Goal: Task Accomplishment & Management: Use online tool/utility

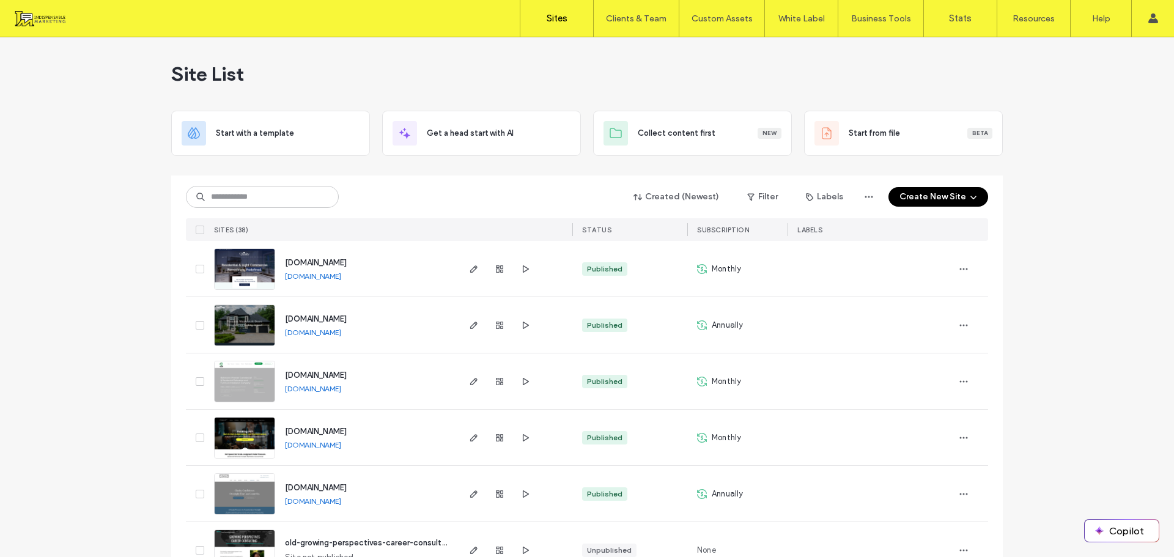
click at [296, 276] on link "[DOMAIN_NAME]" at bounding box center [313, 275] width 56 height 9
click at [476, 270] on span "button" at bounding box center [473, 269] width 15 height 15
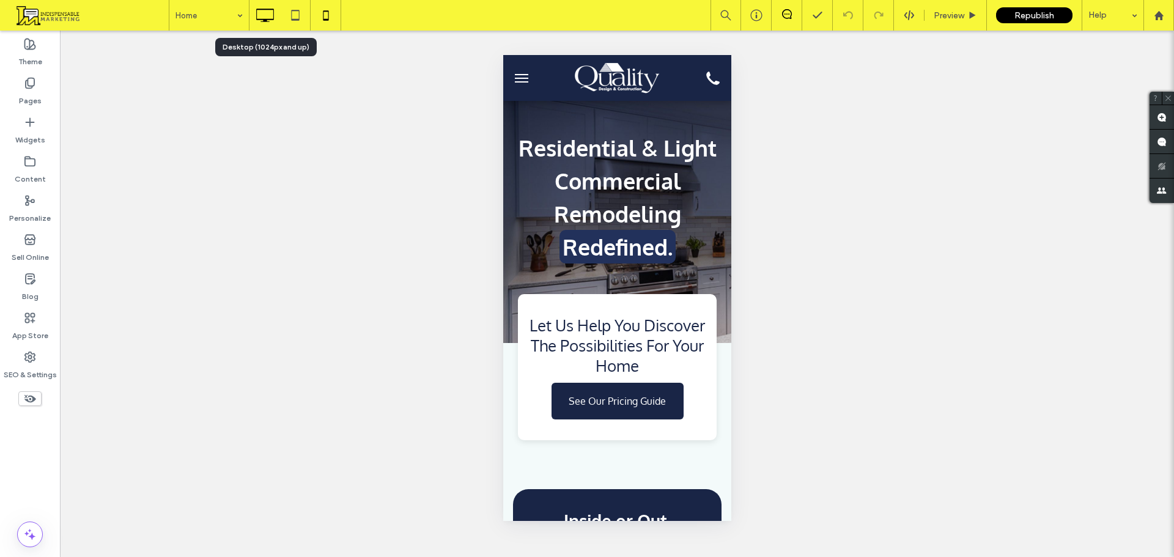
click at [268, 15] on icon at bounding box center [264, 15] width 24 height 24
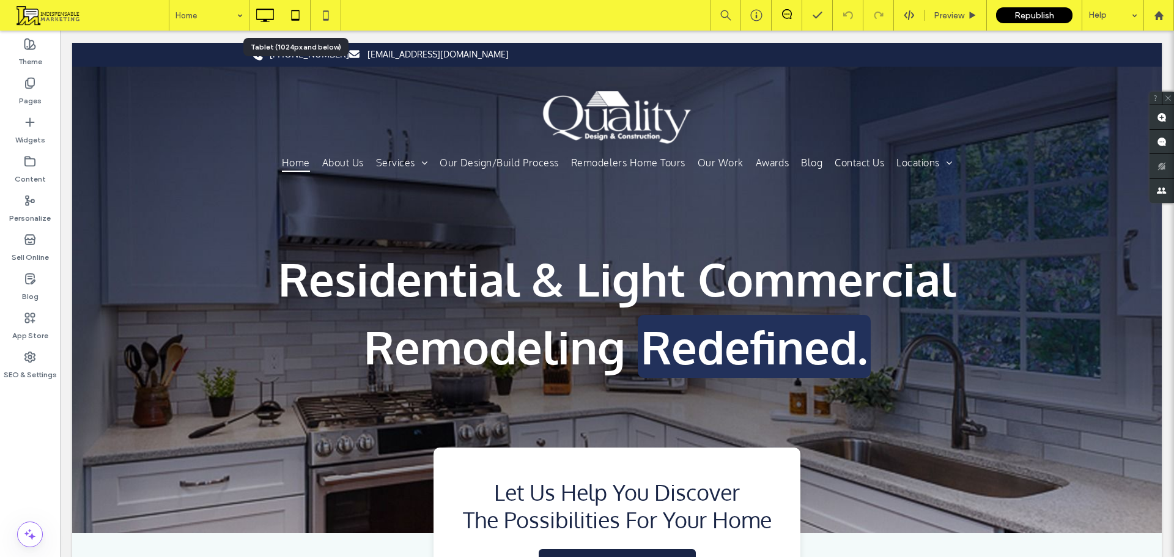
click at [299, 6] on icon at bounding box center [295, 15] width 24 height 24
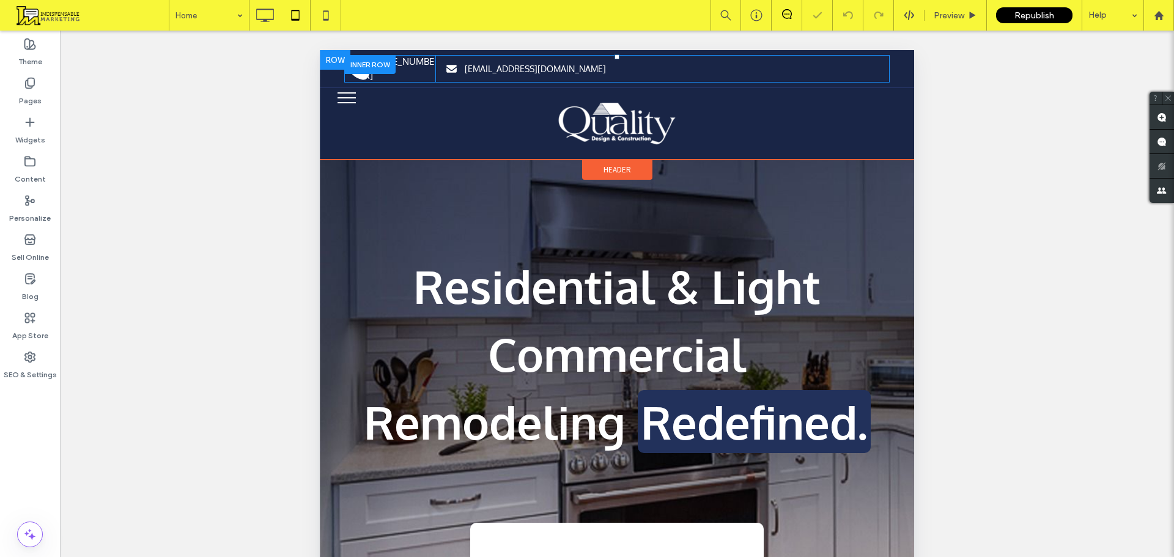
click at [368, 59] on div at bounding box center [369, 64] width 51 height 19
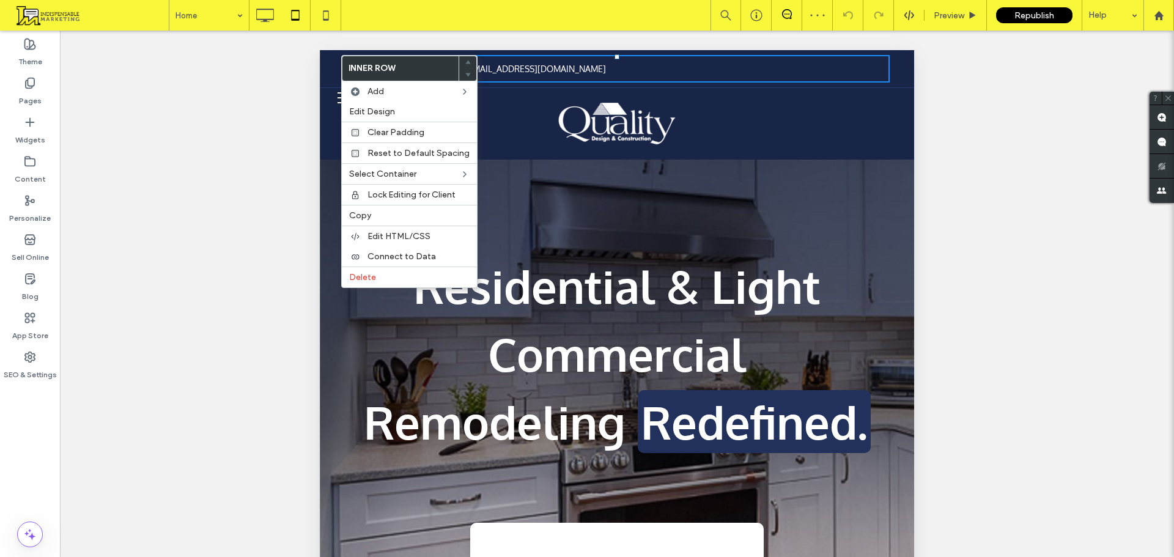
click at [267, 89] on div "Unhide? Yes Unhide? Yes Unhide? Yes" at bounding box center [617, 309] width 1114 height 557
click at [557, 109] on img at bounding box center [616, 124] width 119 height 42
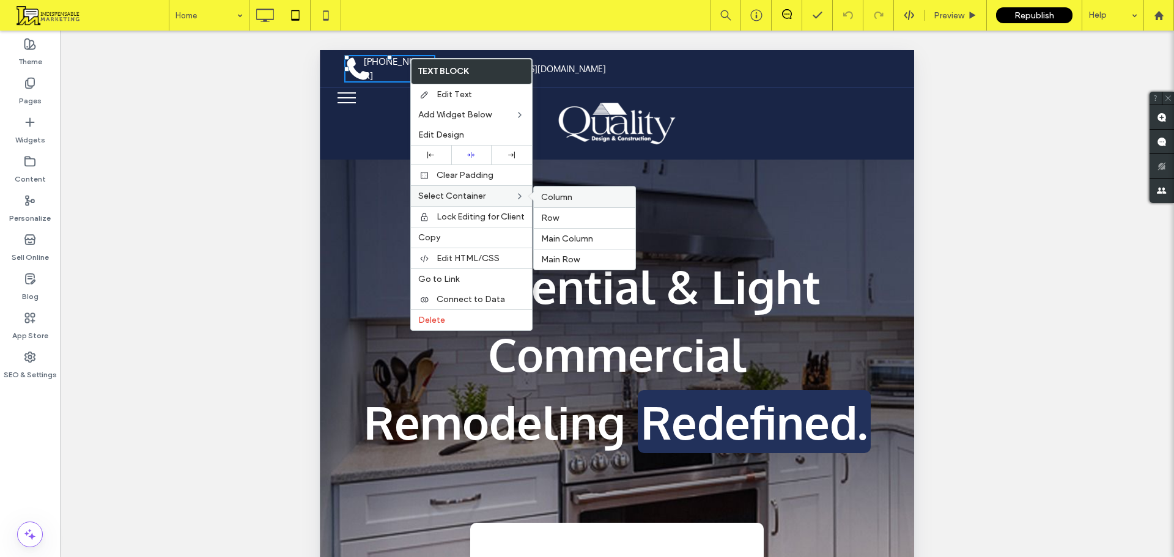
click at [554, 202] on div "Column" at bounding box center [584, 196] width 101 height 21
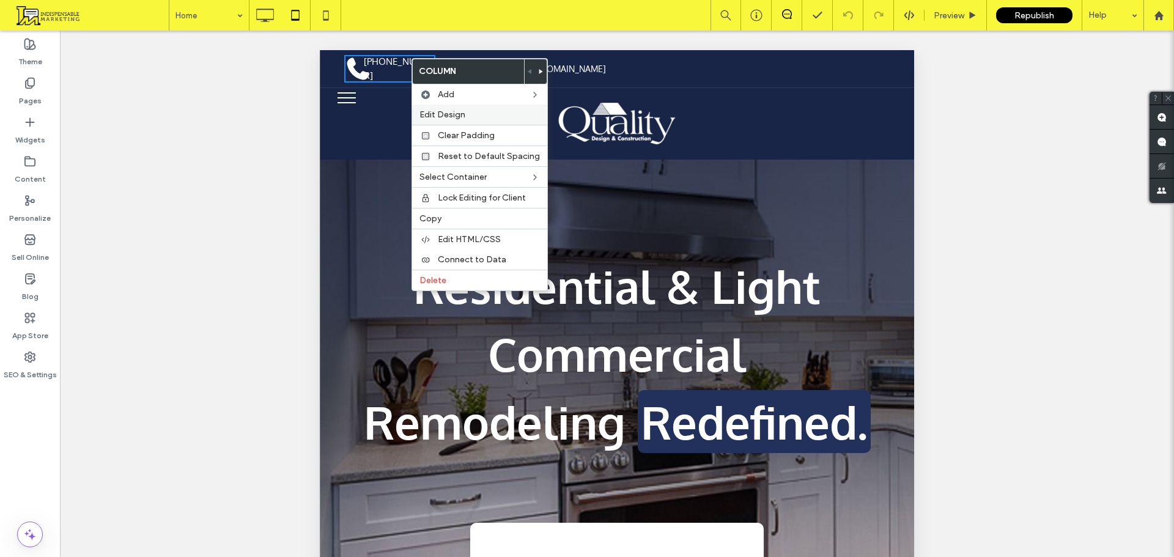
click at [454, 114] on span "Edit Design" at bounding box center [442, 114] width 46 height 10
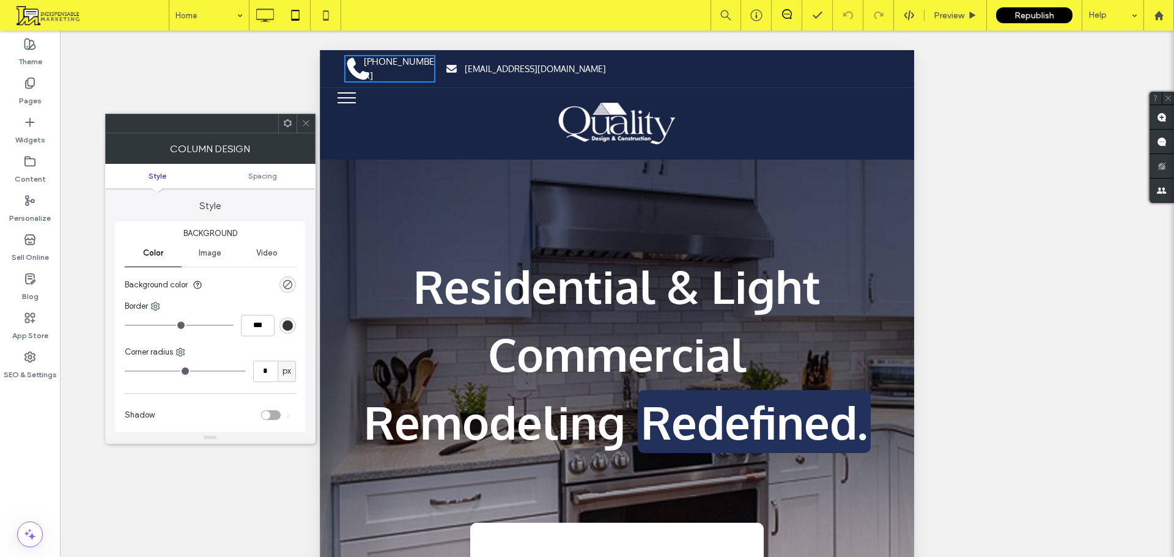
click at [219, 258] on div "Image" at bounding box center [210, 253] width 57 height 27
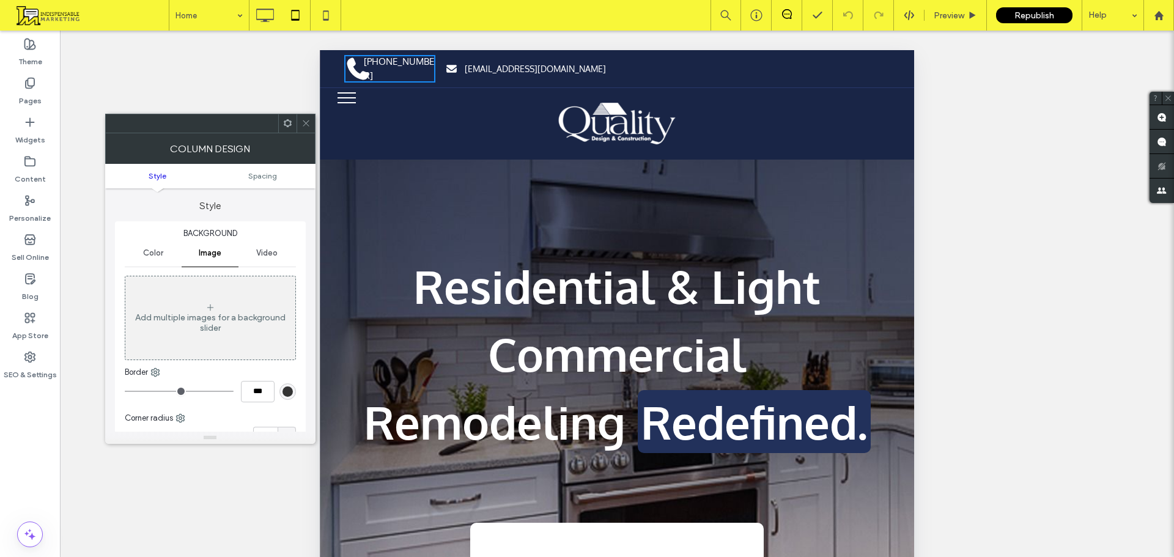
click at [305, 125] on icon at bounding box center [305, 123] width 9 height 9
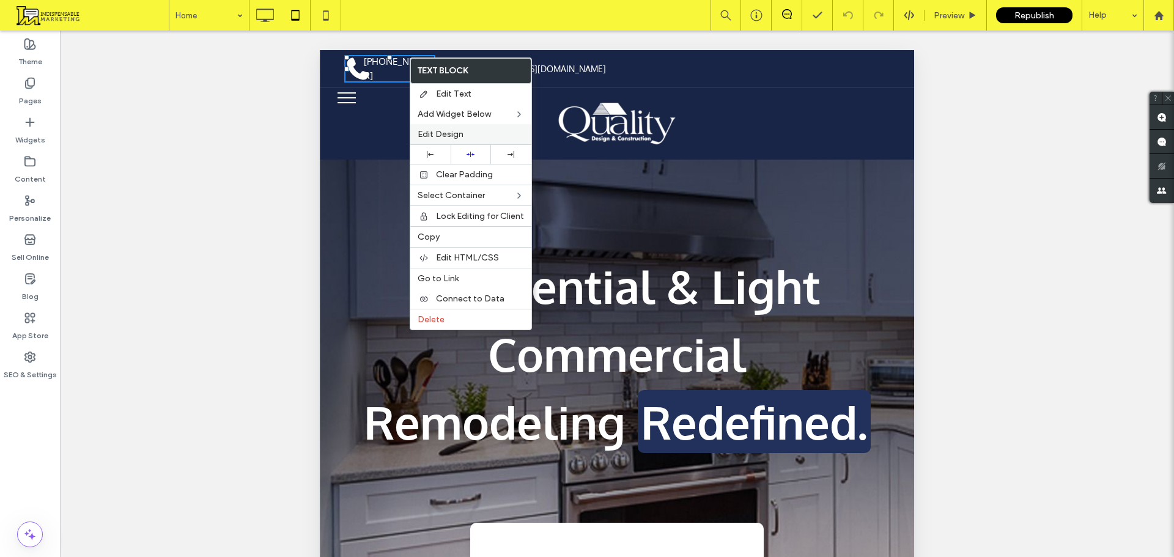
click at [458, 131] on span "Edit Design" at bounding box center [441, 134] width 46 height 10
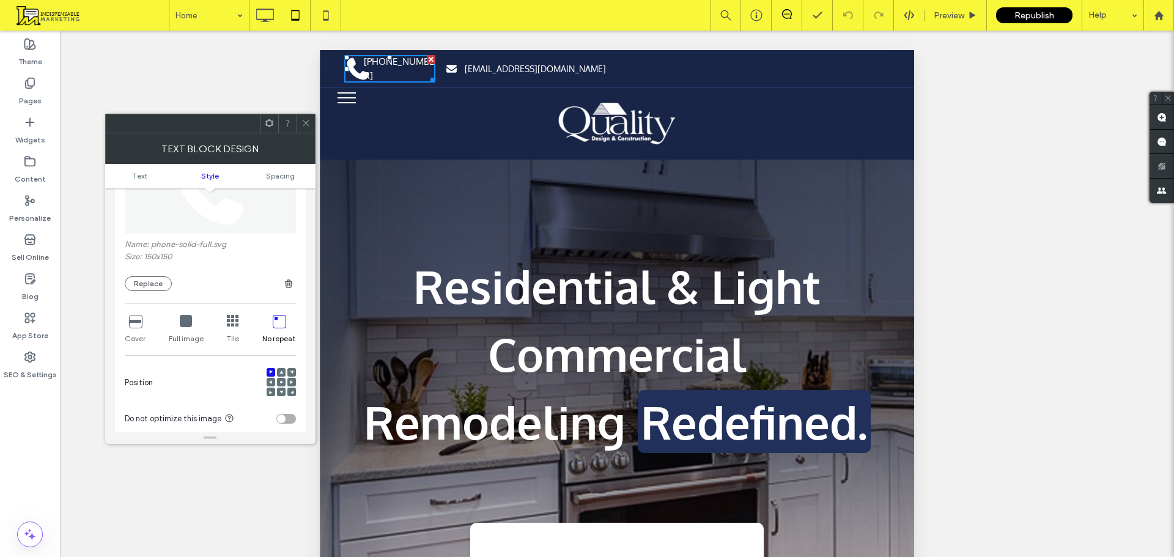
scroll to position [245, 0]
click at [330, 19] on icon at bounding box center [326, 15] width 24 height 24
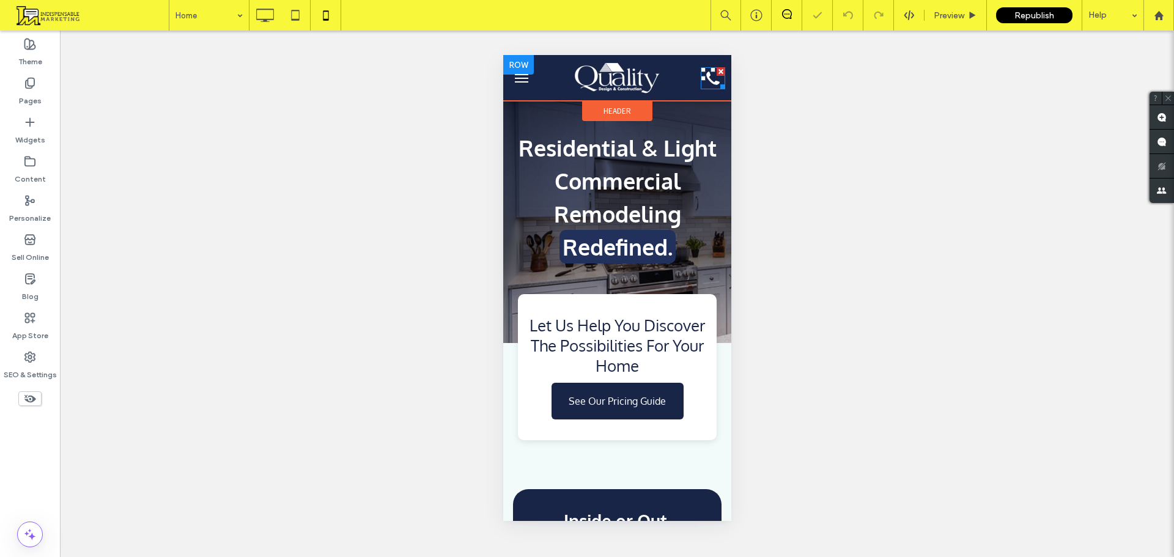
scroll to position [0, 0]
drag, startPoint x: 1101, startPoint y: 177, endPoint x: 707, endPoint y: 82, distance: 405.5
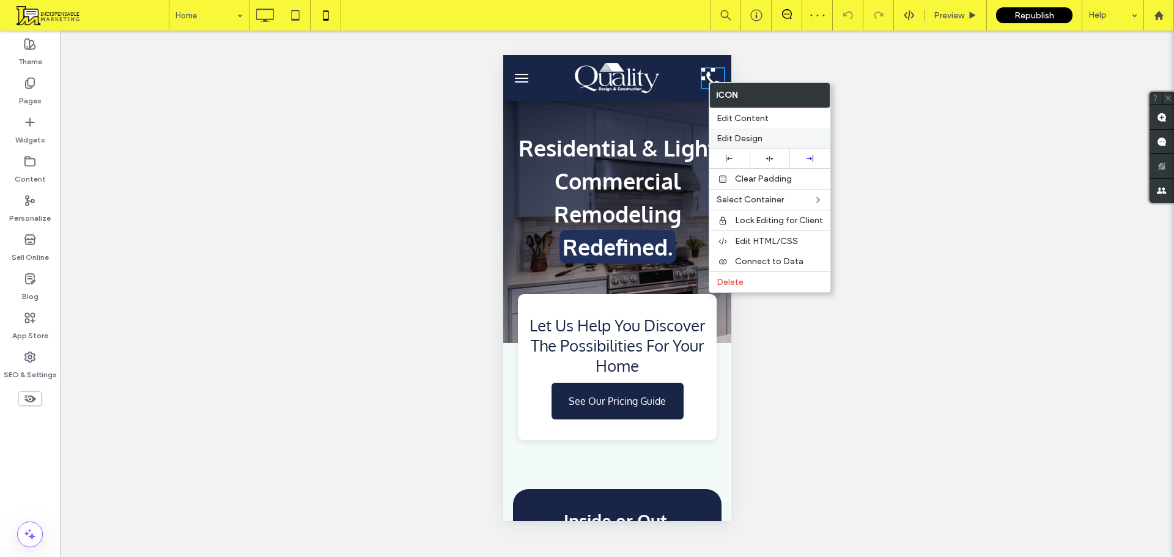
click at [741, 137] on span "Edit Design" at bounding box center [739, 138] width 46 height 10
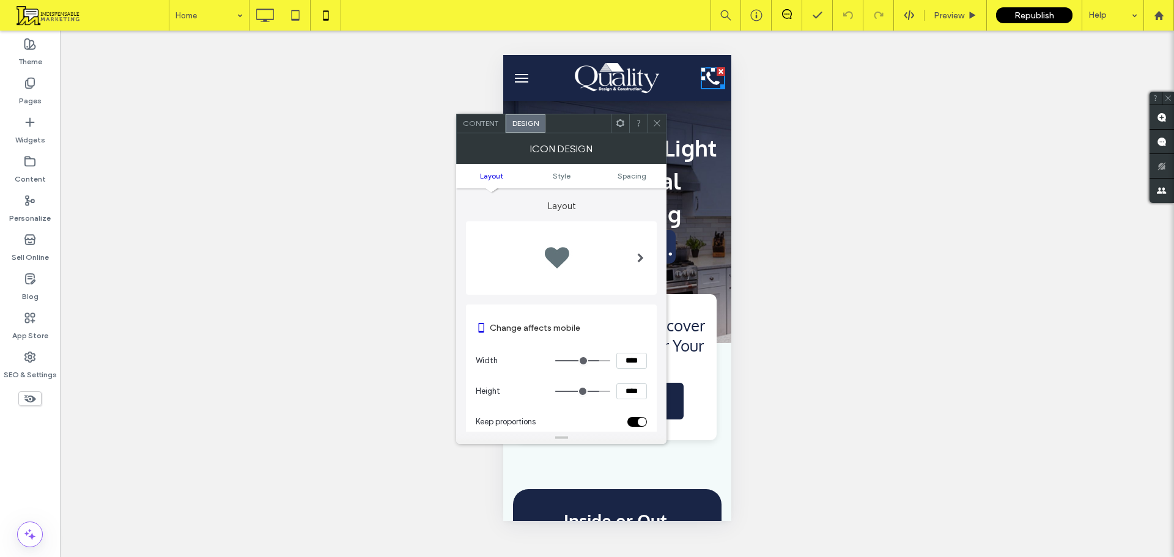
click at [658, 127] on icon at bounding box center [656, 123] width 9 height 9
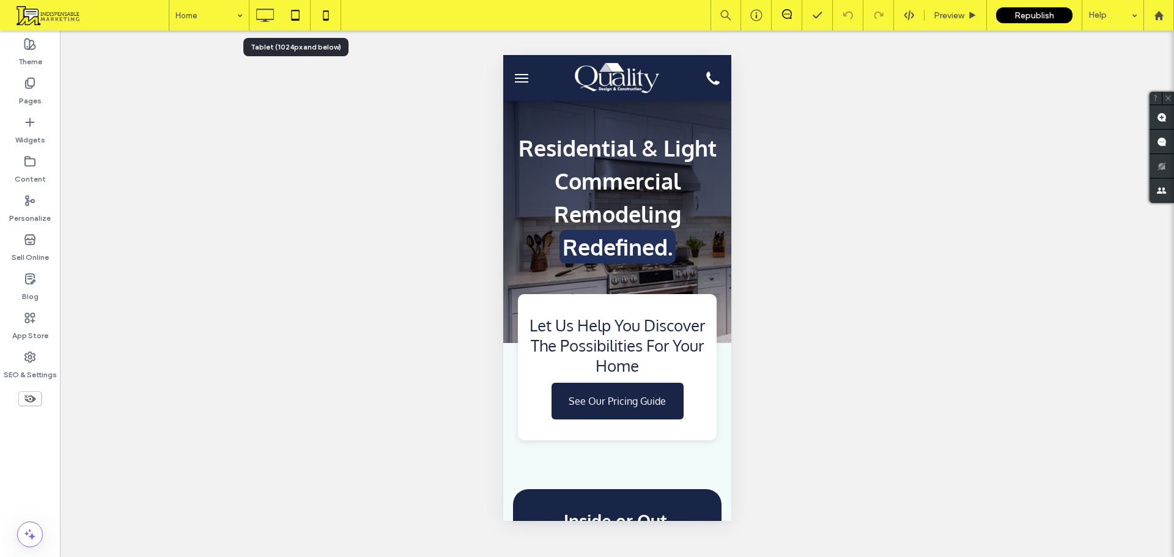
drag, startPoint x: 277, startPoint y: 20, endPoint x: 293, endPoint y: 15, distance: 17.1
click at [293, 15] on div at bounding box center [295, 15] width 92 height 31
click at [293, 15] on icon at bounding box center [295, 15] width 24 height 24
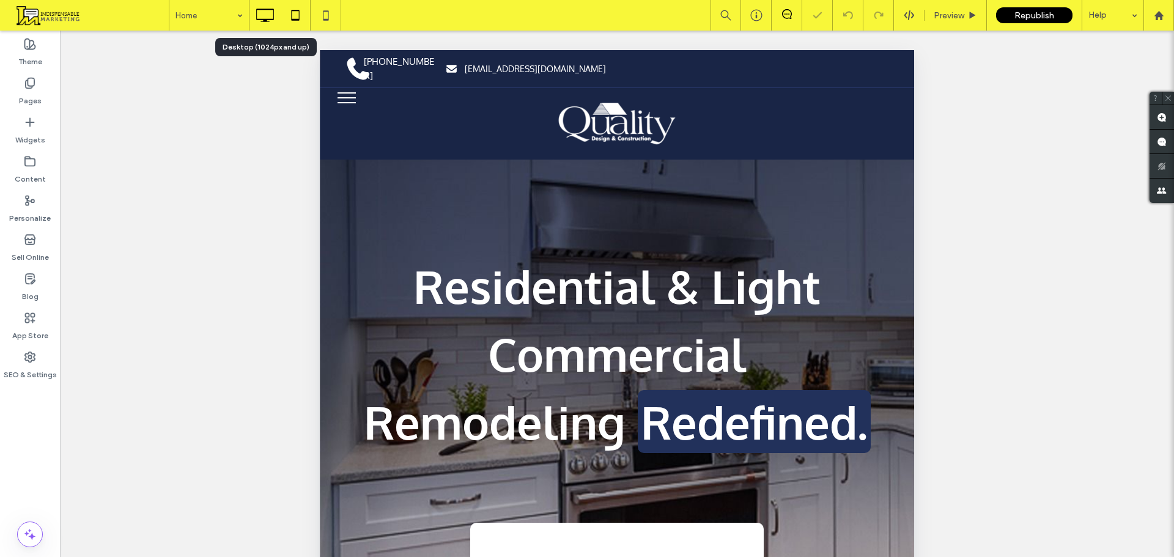
click at [268, 20] on use at bounding box center [266, 15] width 18 height 13
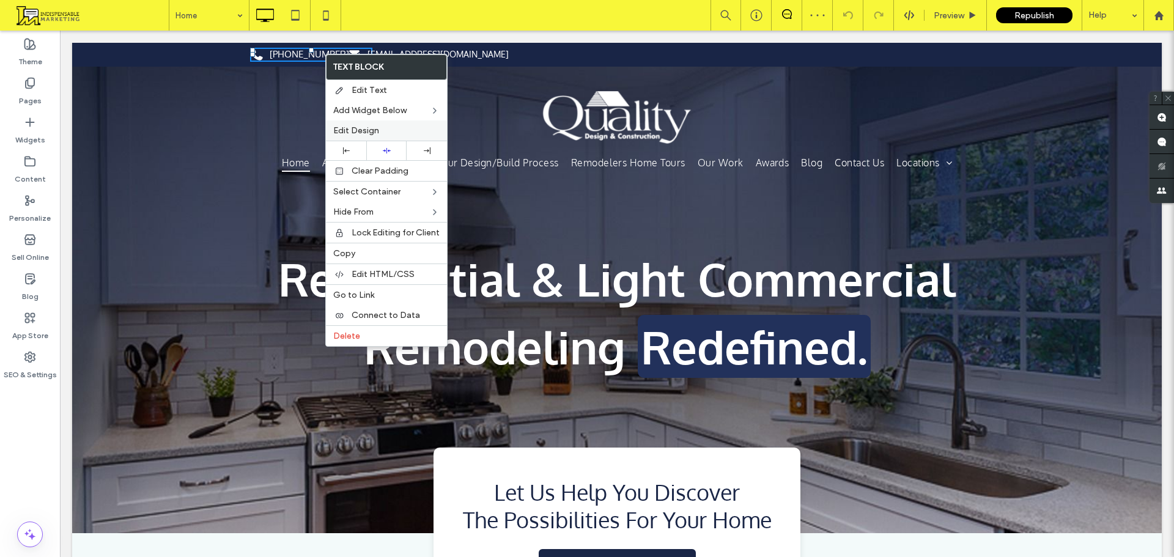
click at [375, 127] on span "Edit Design" at bounding box center [356, 130] width 46 height 10
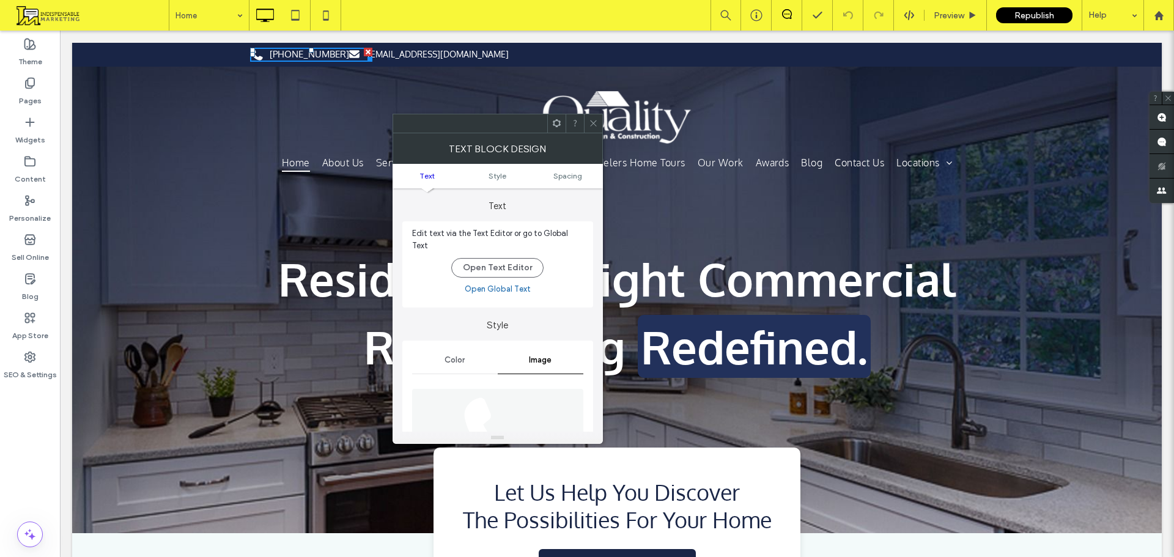
scroll to position [245, 0]
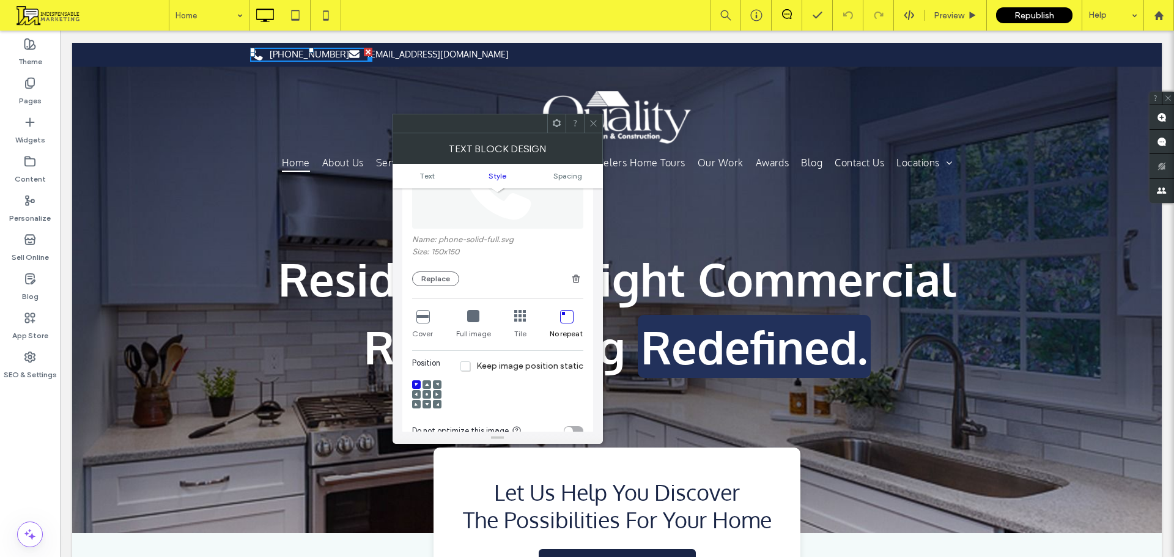
click at [567, 313] on icon at bounding box center [566, 316] width 12 height 12
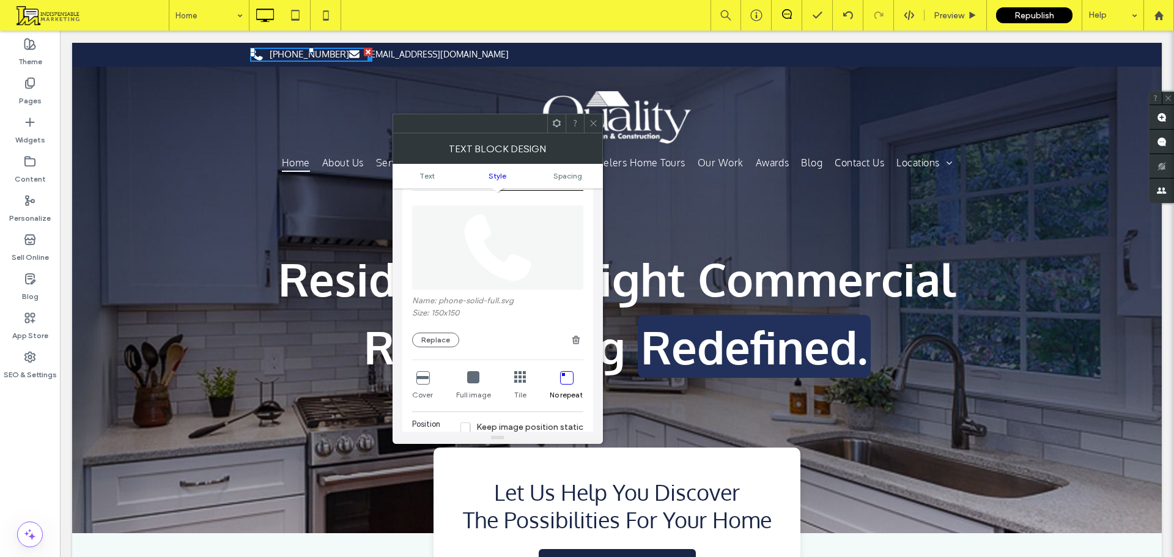
scroll to position [0, 0]
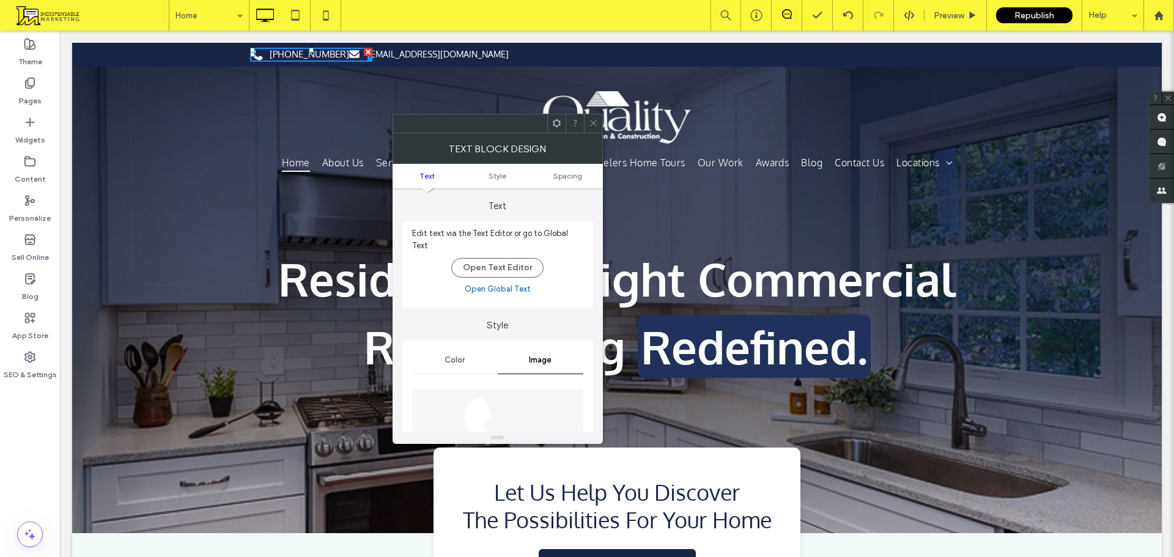
click at [554, 122] on use at bounding box center [556, 123] width 8 height 8
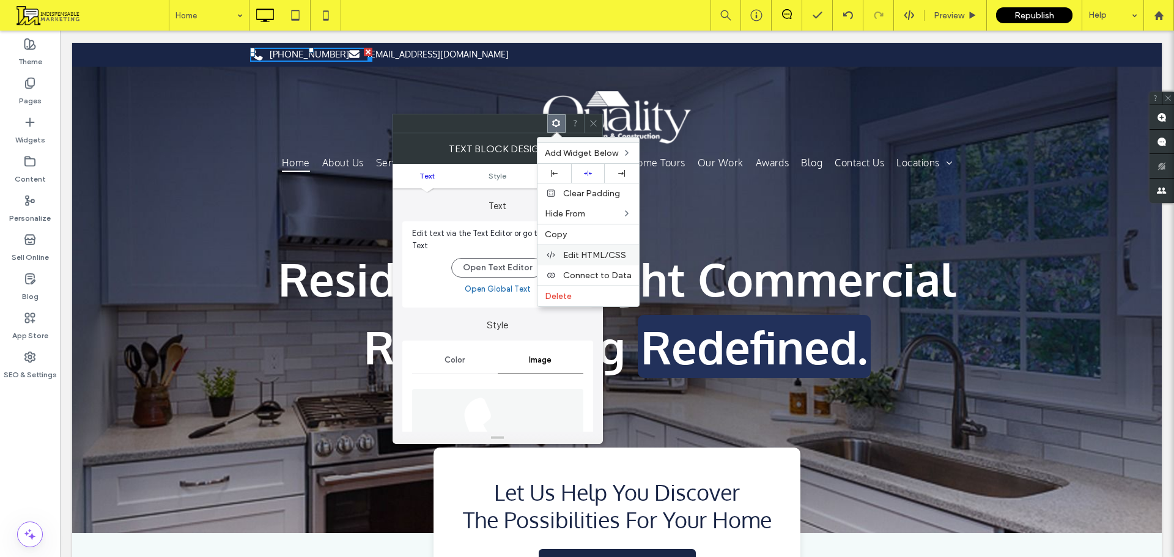
click at [603, 262] on div "Edit HTML/CSS" at bounding box center [587, 255] width 101 height 21
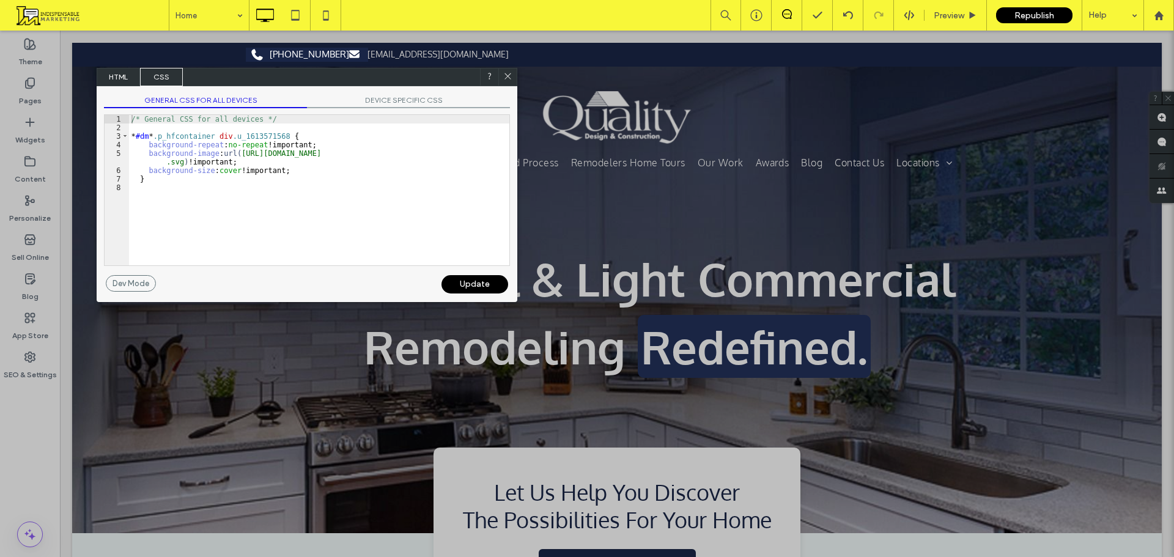
click at [301, 171] on div "/* General CSS for all devices */ * #dm * .p_hfcontainer div .u_1613571568 { ba…" at bounding box center [319, 198] width 380 height 167
drag, startPoint x: 210, startPoint y: 153, endPoint x: 124, endPoint y: 156, distance: 85.6
click at [124, 156] on div "** 1 2 3 4 5 6 7 8 /* General CSS for all devices */ * #dm * .p_hfcontainer div…" at bounding box center [307, 190] width 406 height 152
click at [149, 155] on div "/* General CSS for all devices */ * #dm * .p_hfcontainer div .u_1613571568 { ba…" at bounding box center [319, 190] width 380 height 150
drag, startPoint x: 147, startPoint y: 156, endPoint x: 212, endPoint y: 156, distance: 65.4
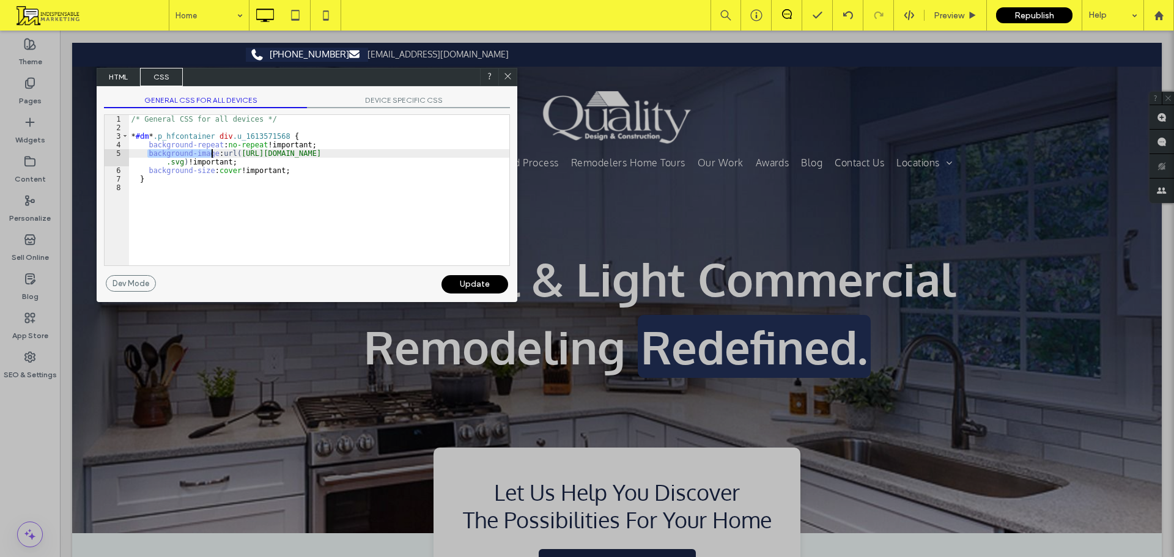
click at [212, 156] on div "/* General CSS for all devices */ * #dm * .p_hfcontainer div .u_1613571568 { ba…" at bounding box center [319, 198] width 380 height 167
click at [293, 170] on div "/* General CSS for all devices */ * #dm * .p_hfcontainer div .u_1613571568 { ba…" at bounding box center [319, 198] width 380 height 167
click at [221, 173] on div "/* General CSS for all devices */ * #dm * .p_hfcontainer div .u_1613571568 { ba…" at bounding box center [319, 198] width 380 height 167
click at [503, 289] on div "Update" at bounding box center [474, 284] width 67 height 18
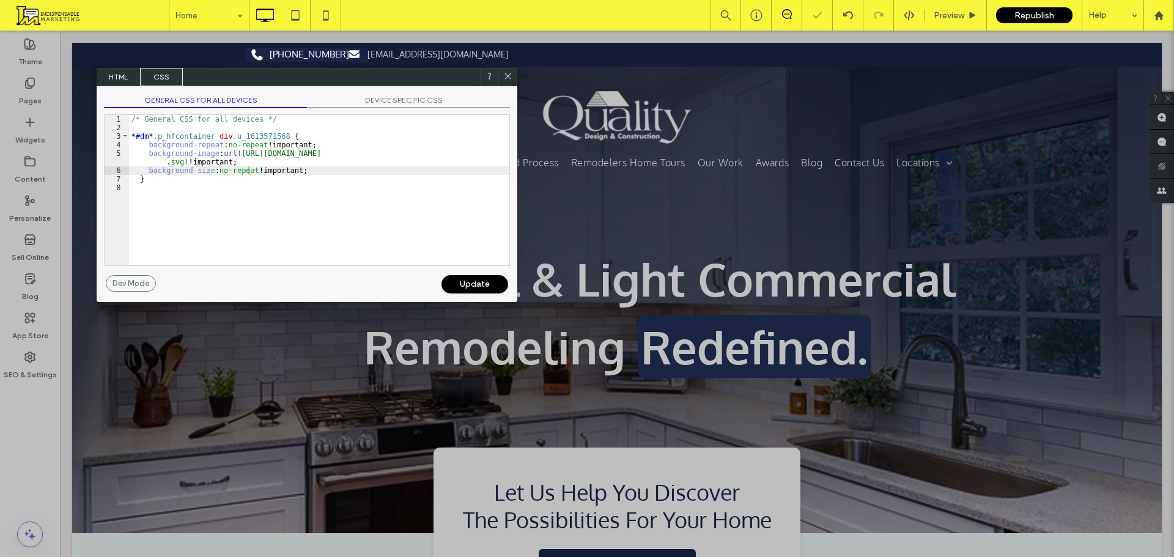
click at [469, 284] on div "Update" at bounding box center [474, 284] width 67 height 18
click at [395, 95] on span "DEVICE SPECIFIC CSS" at bounding box center [408, 101] width 203 height 13
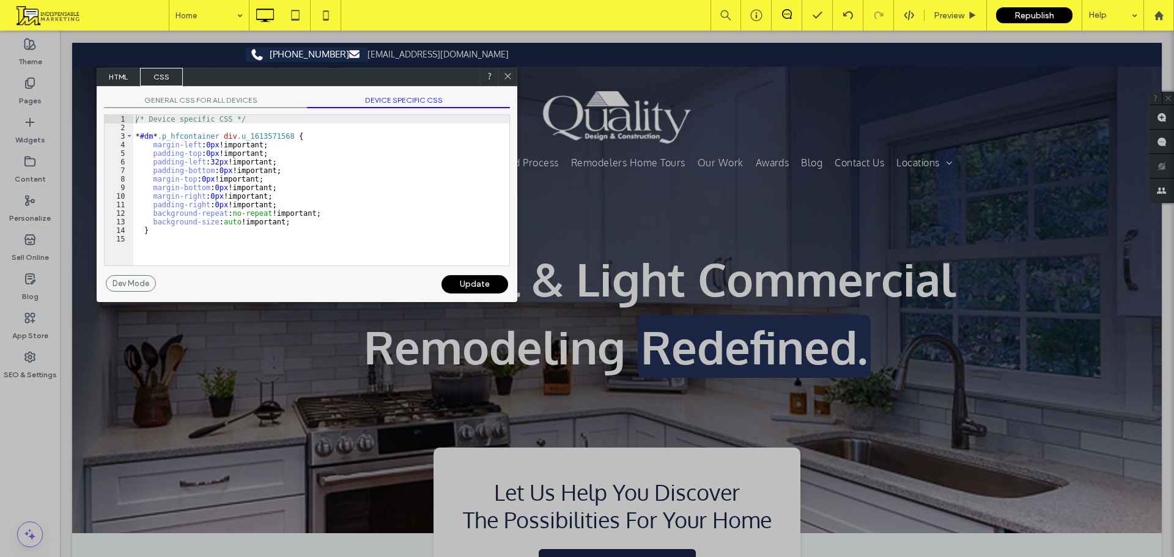
click at [211, 98] on span "GENERAL CSS FOR ALL DEVICES" at bounding box center [205, 101] width 203 height 13
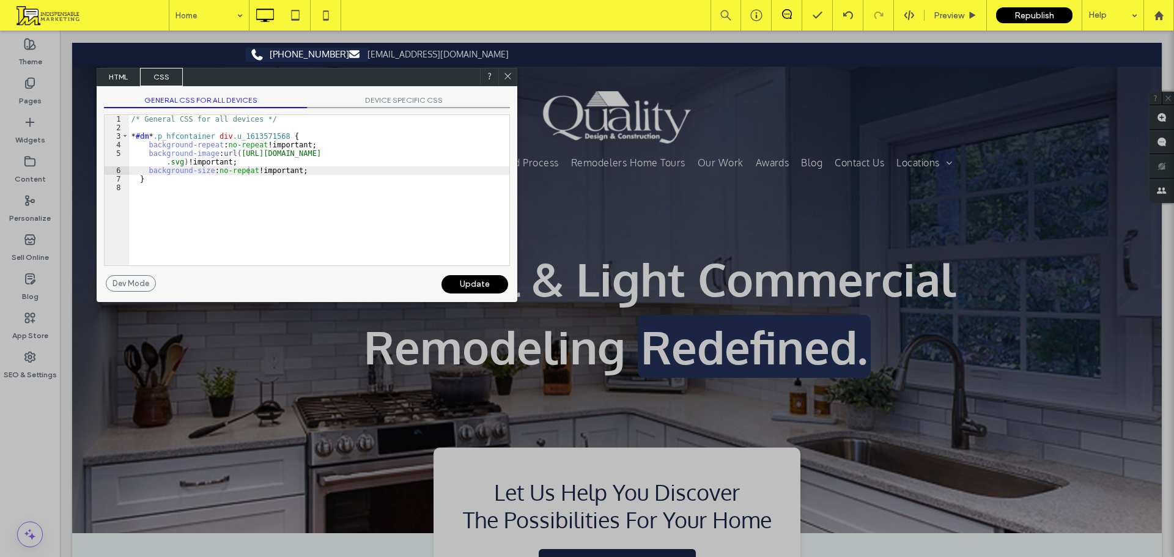
click at [470, 286] on div "Update" at bounding box center [474, 284] width 67 height 18
click at [510, 73] on icon at bounding box center [508, 76] width 9 height 9
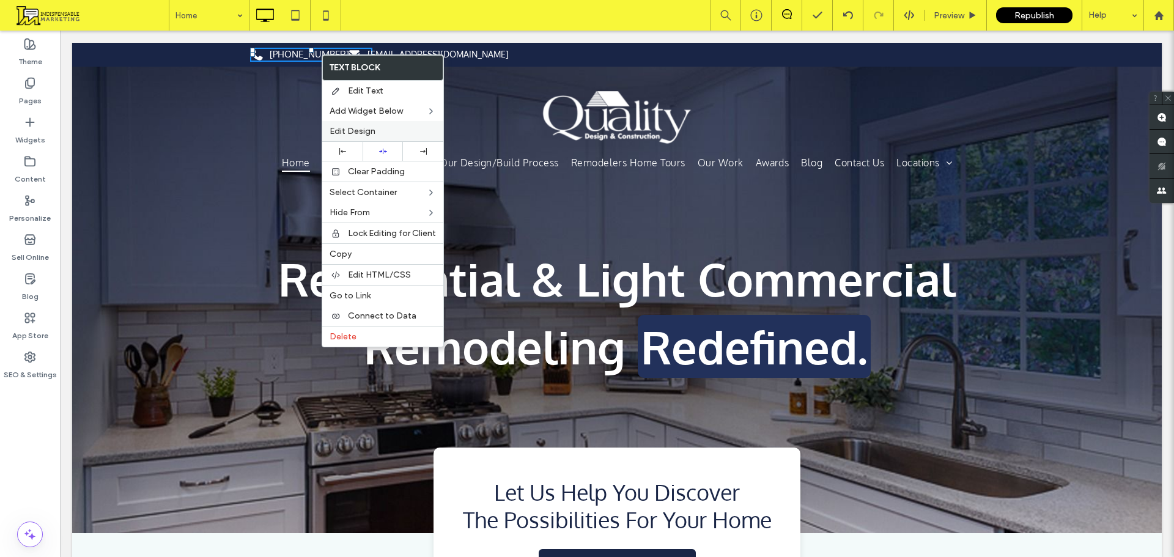
click at [365, 133] on span "Edit Design" at bounding box center [352, 131] width 46 height 10
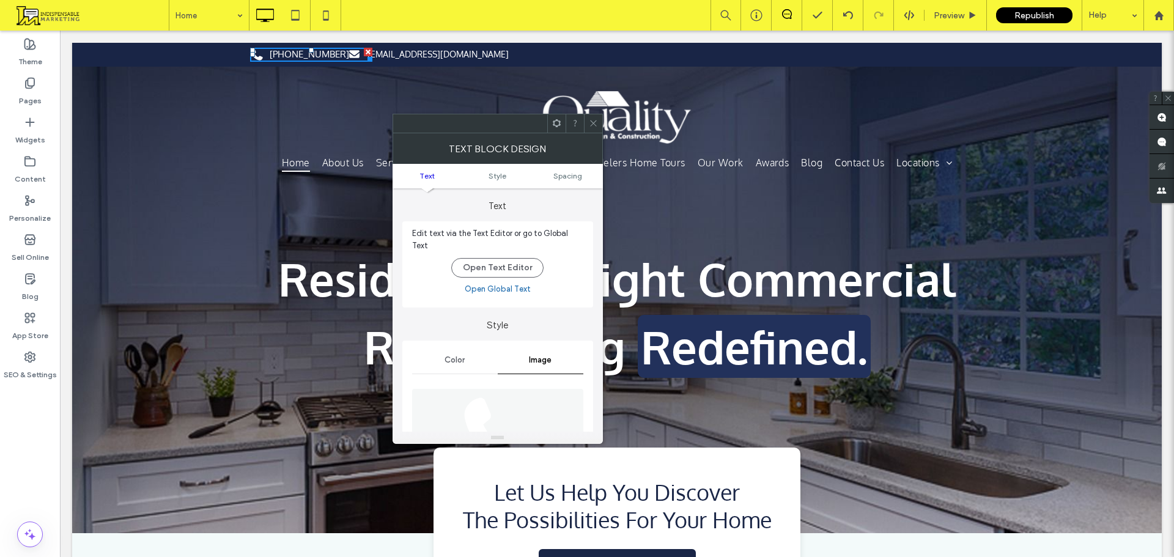
click at [588, 120] on div at bounding box center [593, 123] width 18 height 18
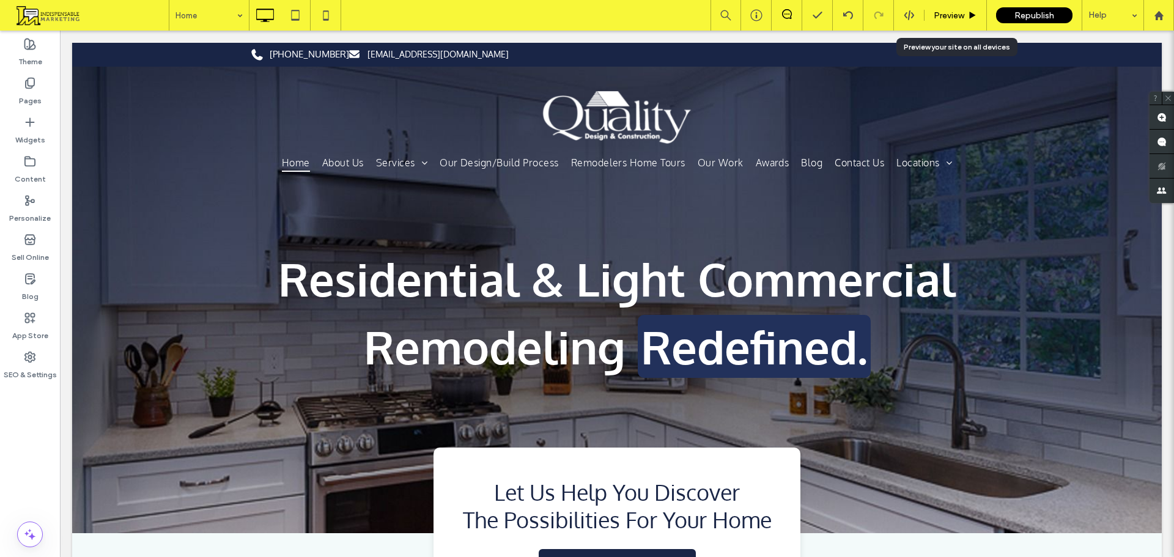
click at [938, 12] on span "Preview" at bounding box center [948, 15] width 31 height 10
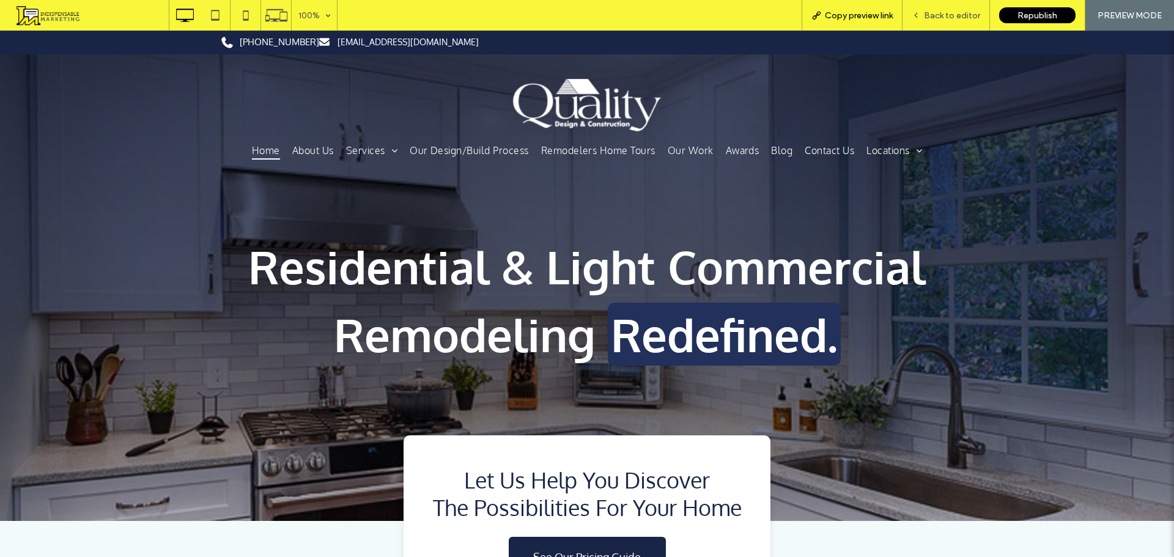
click at [830, 6] on div "Copy preview link" at bounding box center [851, 15] width 101 height 31
click at [833, 12] on span "Copy preview link" at bounding box center [859, 15] width 68 height 10
click at [944, 8] on div "Back to editor" at bounding box center [945, 15] width 87 height 31
click at [952, 13] on span "Back to editor" at bounding box center [952, 15] width 56 height 10
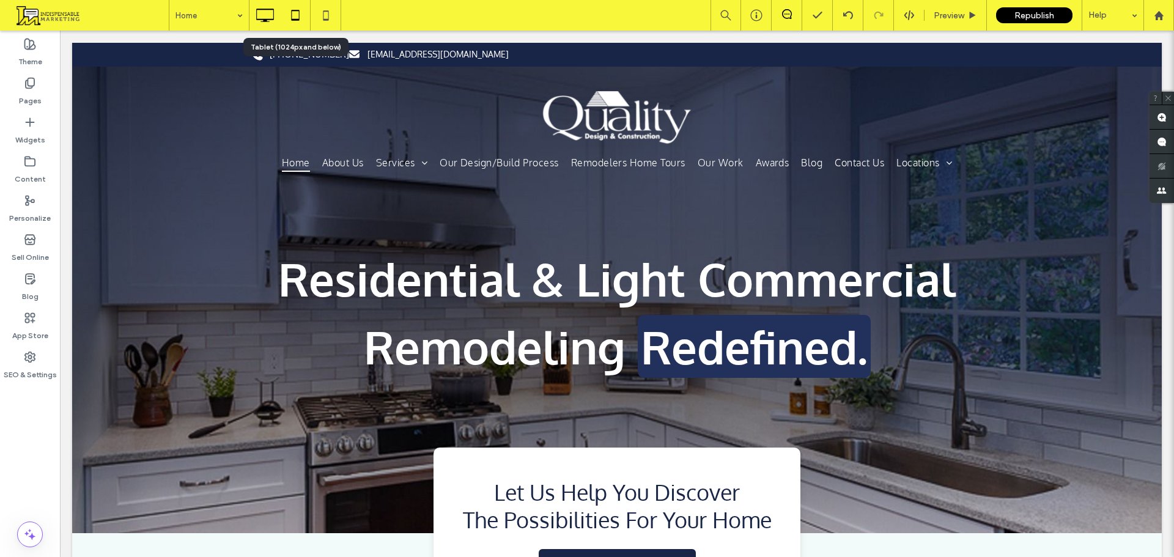
click at [300, 8] on icon at bounding box center [295, 15] width 24 height 24
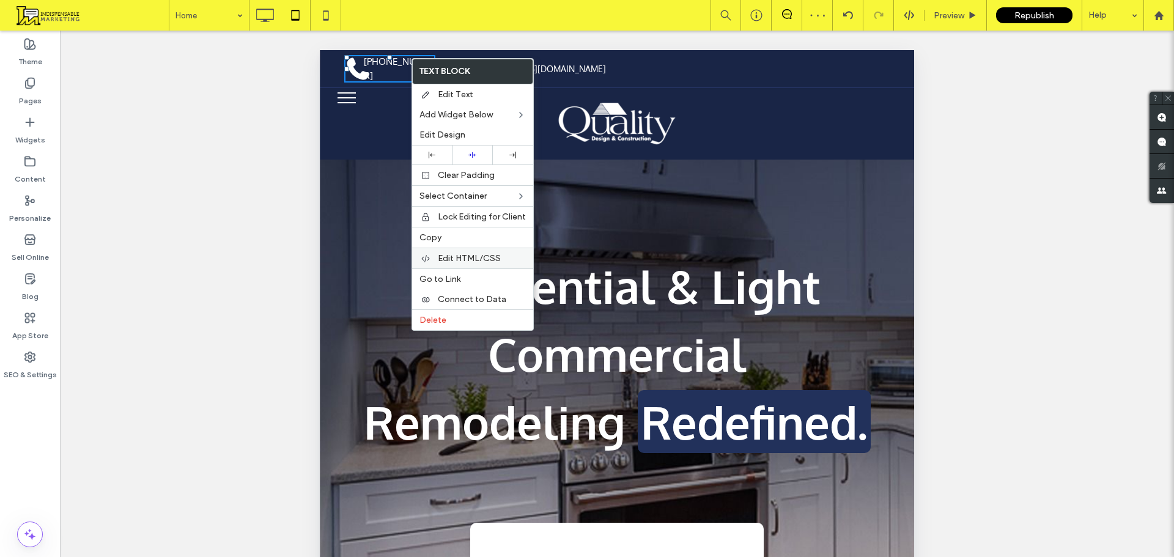
click at [473, 257] on span "Edit HTML/CSS" at bounding box center [469, 258] width 63 height 10
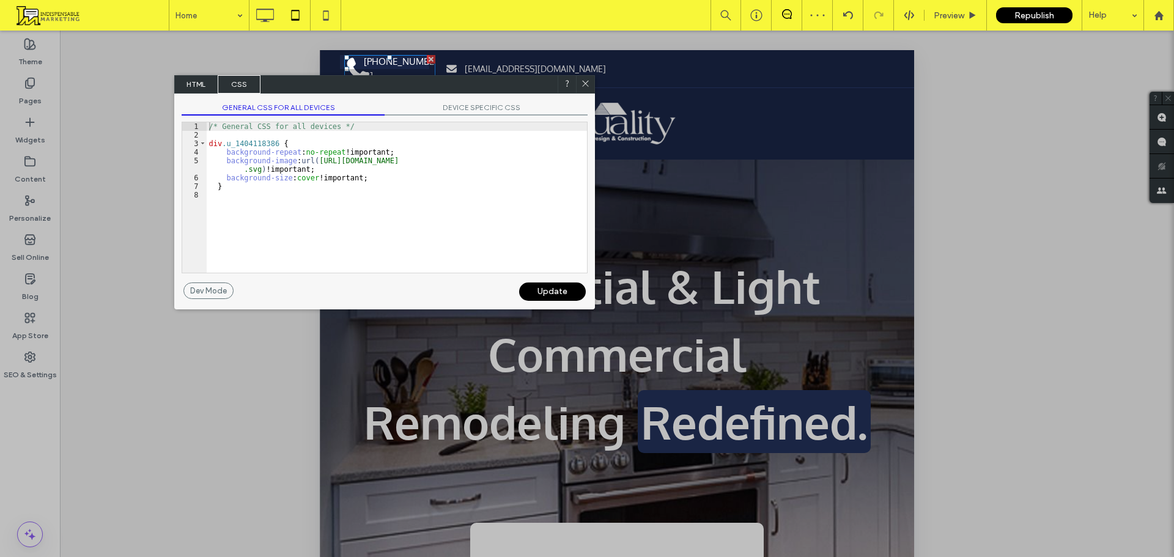
click at [295, 177] on div "/* General CSS for all devices */ div .u_1404118386 { background-repeat : no-re…" at bounding box center [397, 205] width 380 height 167
click at [297, 178] on div "/* General CSS for all devices */ div .u_1404118386 { background-repeat : no-re…" at bounding box center [397, 197] width 380 height 150
click at [297, 178] on div "/* General CSS for all devices */ div .u_1404118386 { background-repeat : no-re…" at bounding box center [397, 205] width 380 height 167
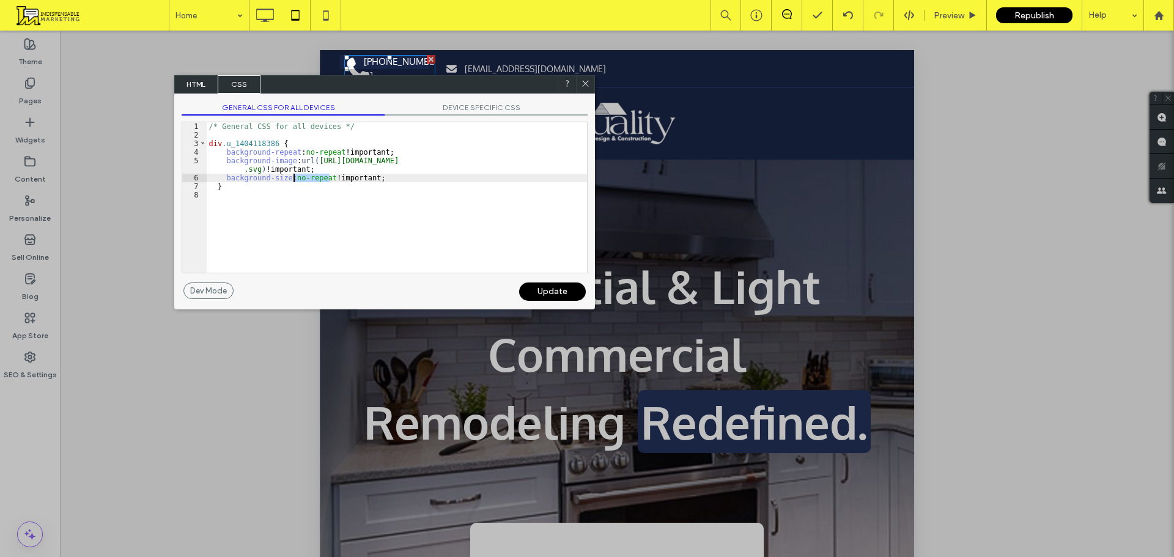
drag, startPoint x: 331, startPoint y: 178, endPoint x: 293, endPoint y: 179, distance: 37.9
click at [293, 179] on div "/* General CSS for all devices */ div .u_1404118386 { background-repeat : no-re…" at bounding box center [397, 205] width 380 height 167
type textarea "**"
click at [542, 290] on div "Update" at bounding box center [552, 291] width 67 height 18
click at [543, 294] on div "Update" at bounding box center [552, 291] width 67 height 18
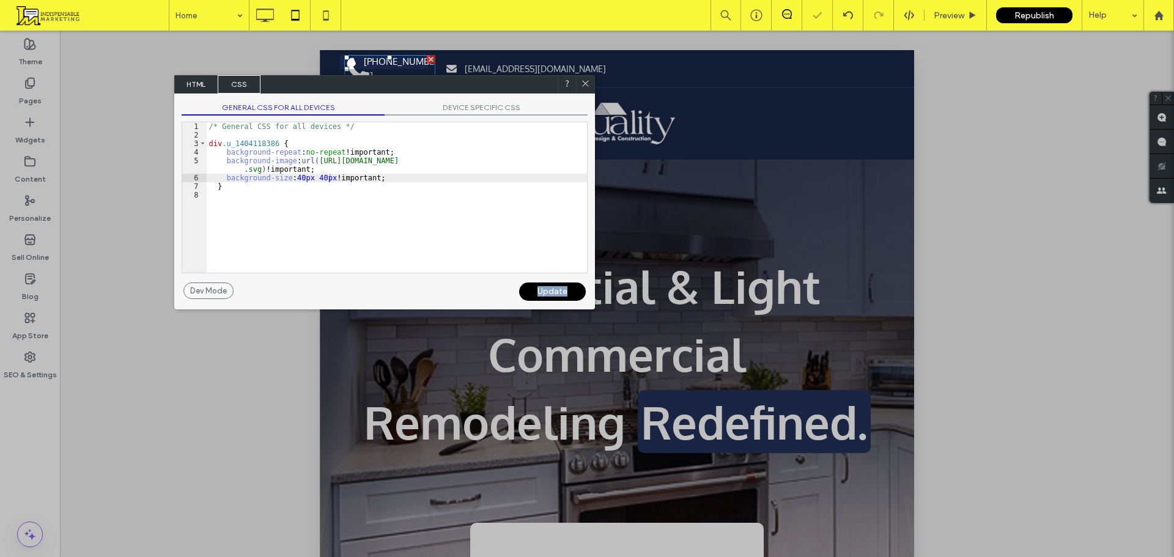
click at [543, 294] on div "Update" at bounding box center [552, 291] width 67 height 18
click at [499, 106] on span "DEVICE SPECIFIC CSS" at bounding box center [486, 109] width 203 height 13
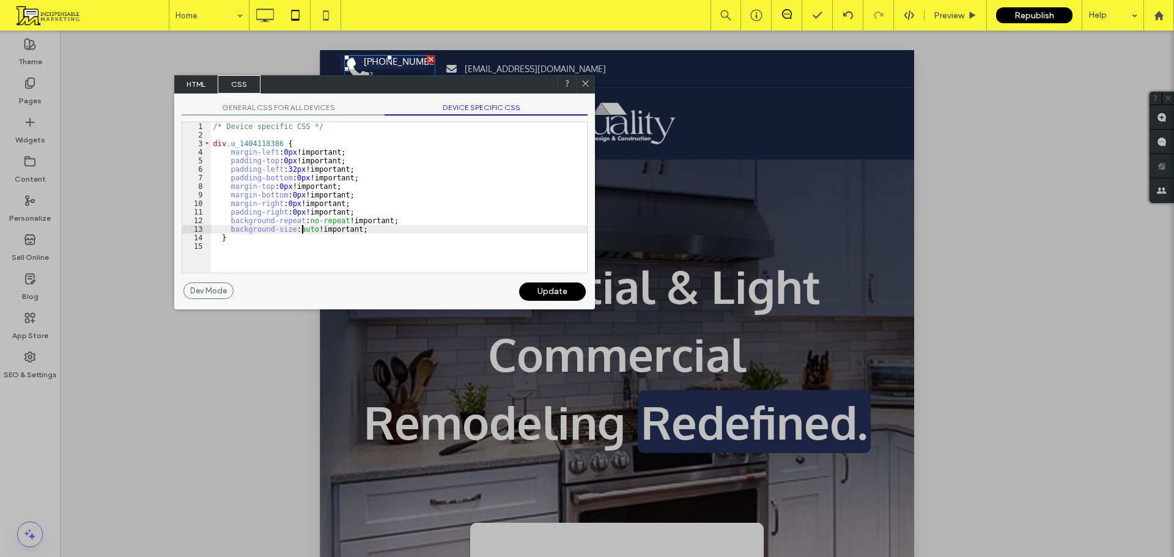
click at [300, 231] on div "/* Device specific CSS */ div .u_1404118386 { margin-left : 0 px !important; pa…" at bounding box center [399, 205] width 376 height 167
click at [300, 232] on div "/* Device specific CSS */ div .u_1404118386 { margin-left : 0 px !important; pa…" at bounding box center [399, 205] width 376 height 167
click at [537, 286] on div "Update" at bounding box center [552, 291] width 67 height 18
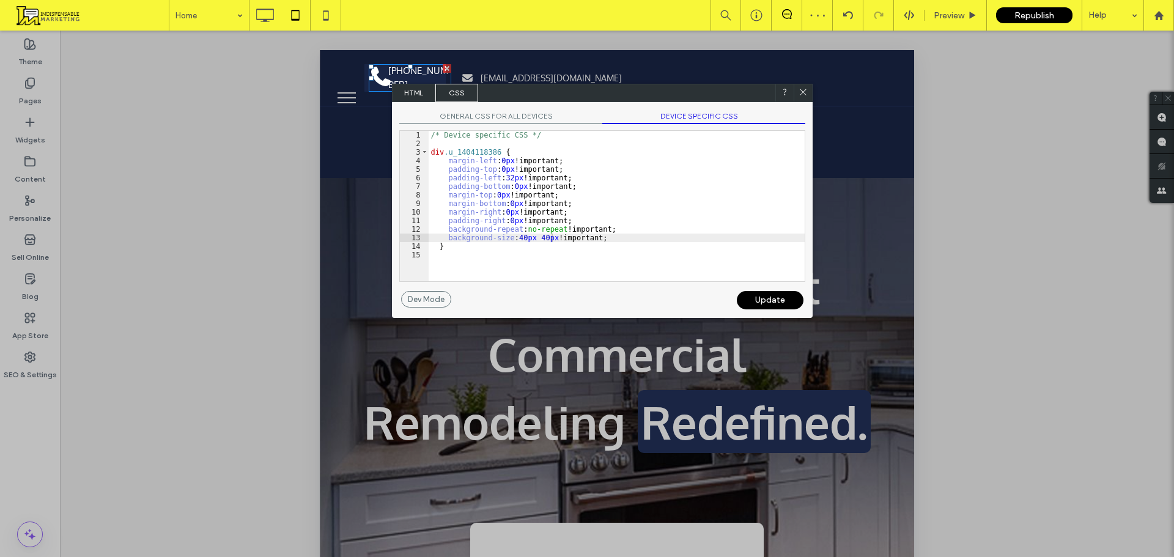
drag, startPoint x: 465, startPoint y: 83, endPoint x: 683, endPoint y: 91, distance: 217.8
click at [683, 91] on div "HTML CSS" at bounding box center [602, 93] width 421 height 18
click at [516, 241] on div "/* Device specific CSS */ div .u_1404118386 { margin-left : 0 px !important; pa…" at bounding box center [617, 214] width 376 height 167
drag, startPoint x: 544, startPoint y: 240, endPoint x: 533, endPoint y: 241, distance: 11.2
click at [533, 241] on div "/* Device specific CSS */ div .u_1404118386 { margin-left : 0 px !important; pa…" at bounding box center [617, 214] width 376 height 167
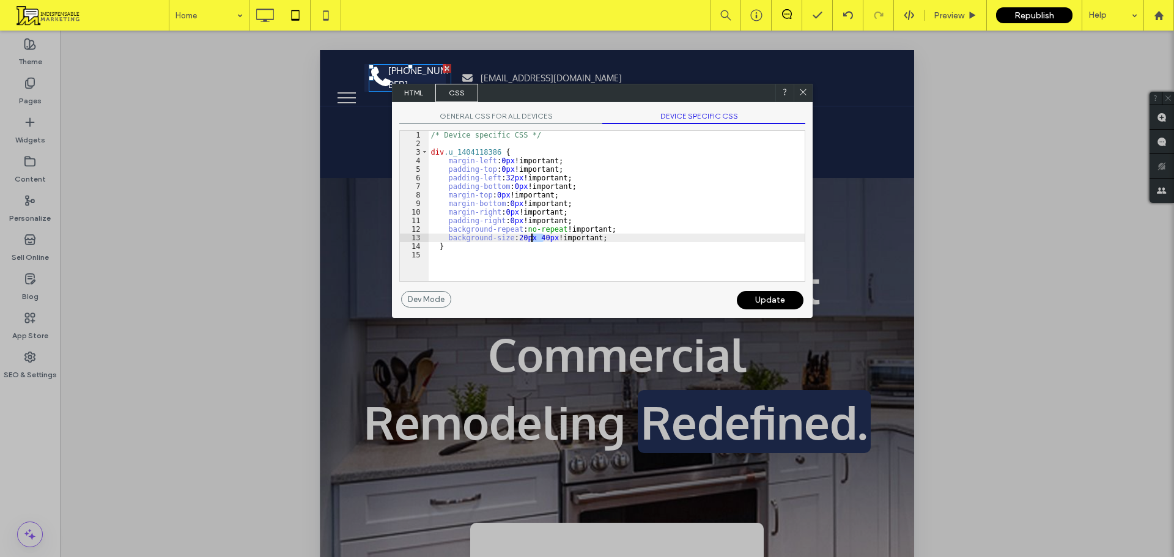
click at [541, 240] on div "/* Device specific CSS */ div .u_1404118386 { margin-left : 0 px !important; pa…" at bounding box center [617, 206] width 376 height 150
type textarea "**"
click at [771, 295] on div "Update" at bounding box center [770, 300] width 67 height 18
click at [552, 239] on div "/* Device specific CSS */ div .u_1404118386 { margin-left : 0 px !important; pa…" at bounding box center [617, 214] width 376 height 167
drag, startPoint x: 552, startPoint y: 239, endPoint x: 534, endPoint y: 241, distance: 17.8
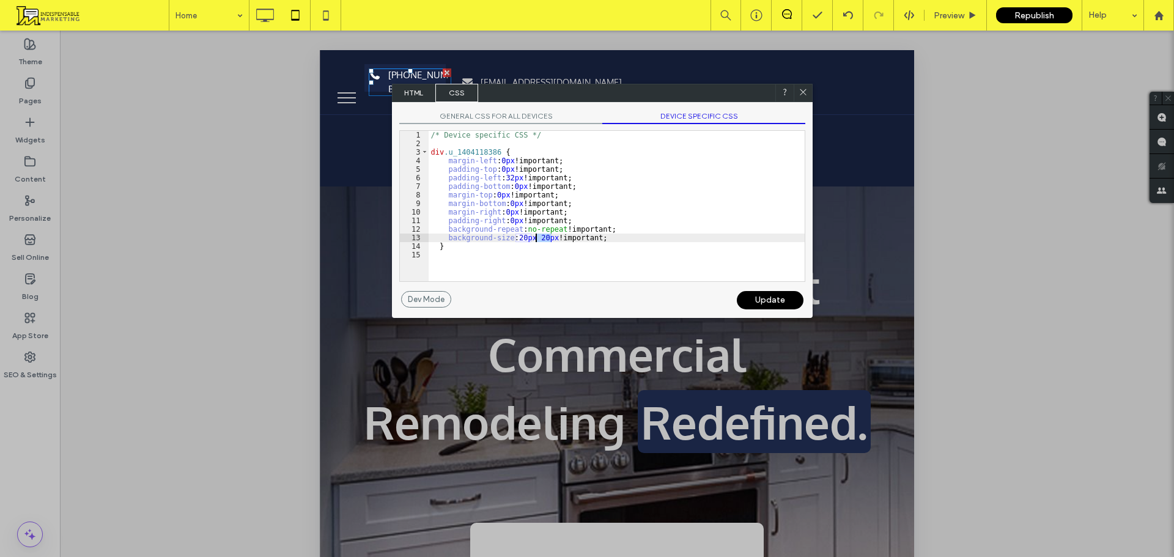
click at [534, 241] on div "/* Device specific CSS */ div .u_1404118386 { margin-left : 0 px !important; pa…" at bounding box center [617, 214] width 376 height 167
click at [763, 296] on div "Update" at bounding box center [770, 300] width 67 height 18
click at [804, 91] on icon at bounding box center [802, 91] width 9 height 9
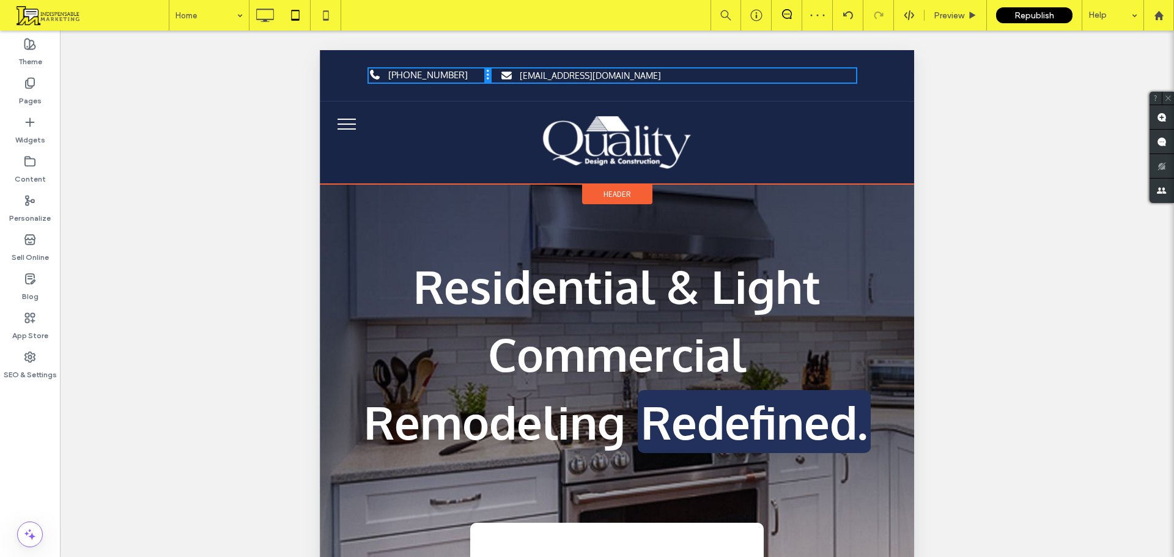
drag, startPoint x: 447, startPoint y: 83, endPoint x: 485, endPoint y: 79, distance: 38.0
click at [485, 79] on div at bounding box center [487, 75] width 6 height 14
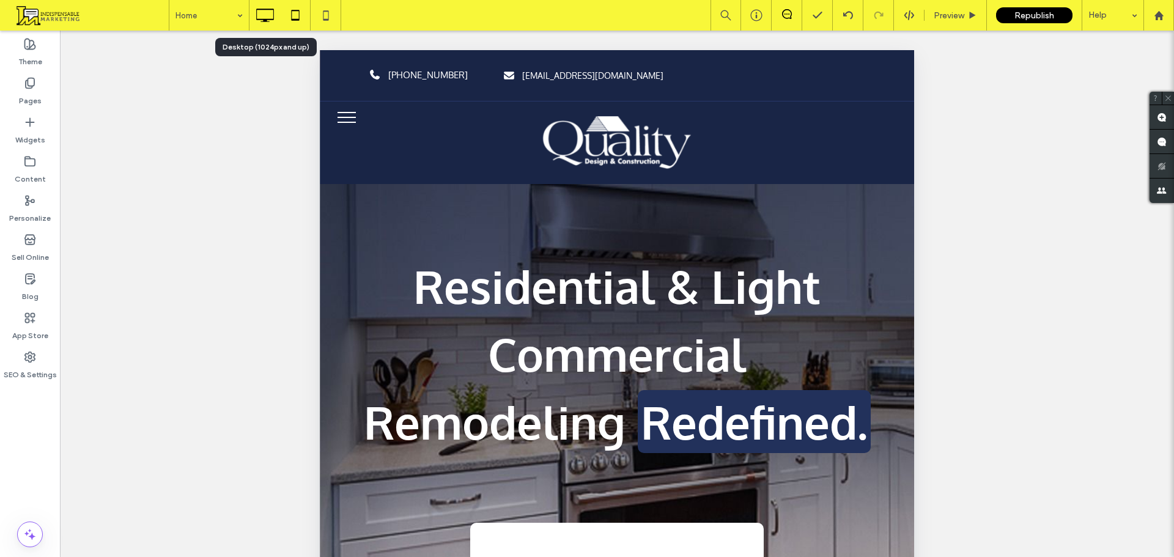
click at [271, 16] on icon at bounding box center [264, 15] width 24 height 24
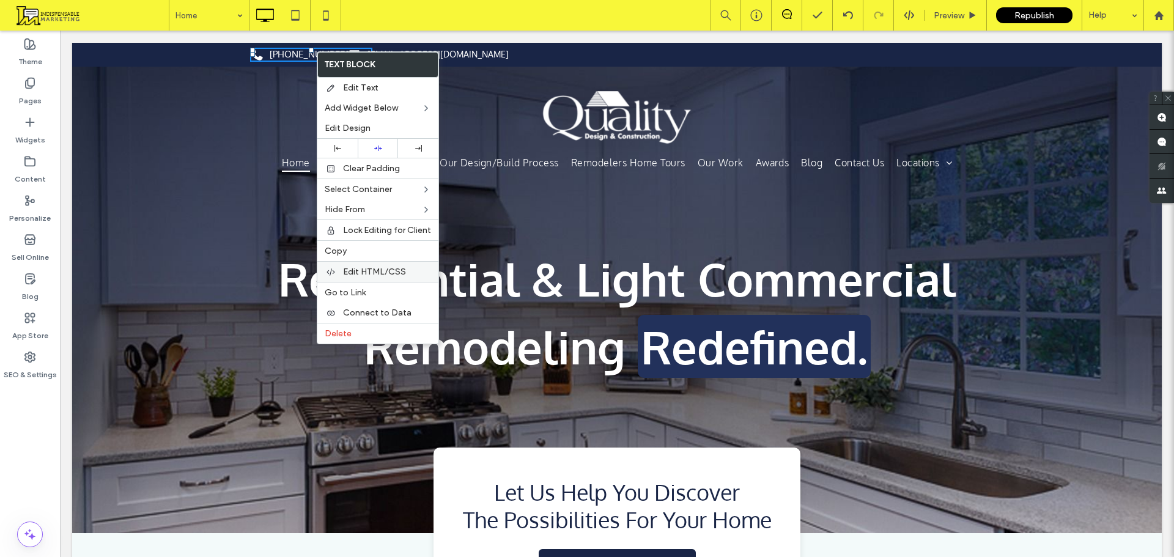
click at [364, 279] on div "Edit HTML/CSS" at bounding box center [377, 271] width 121 height 21
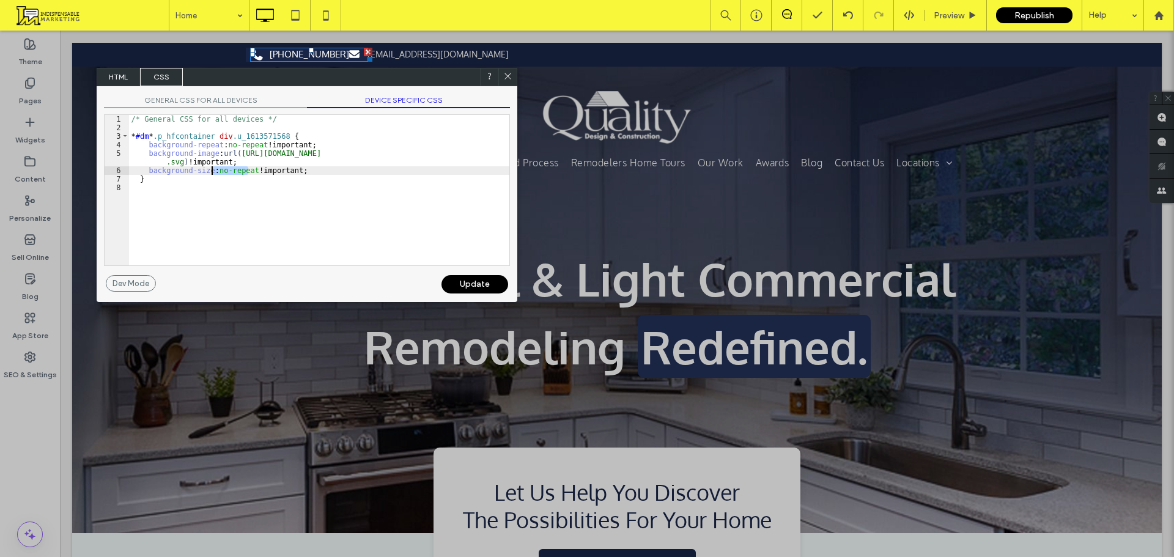
drag, startPoint x: 247, startPoint y: 174, endPoint x: 213, endPoint y: 172, distance: 34.3
click at [213, 172] on div "/* General CSS for all devices */ * #dm * .p_hfcontainer div .u_1613571568 { ba…" at bounding box center [319, 198] width 380 height 167
type textarea "**"
click at [479, 285] on div "Update" at bounding box center [474, 284] width 67 height 18
click at [458, 287] on div "Update" at bounding box center [474, 284] width 67 height 18
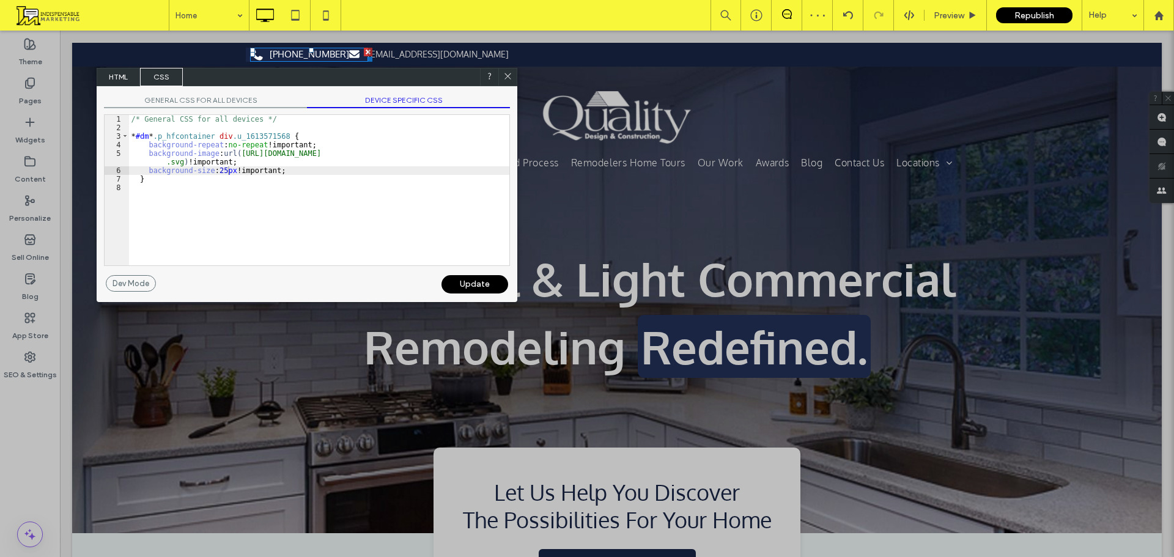
click at [248, 102] on span "GENERAL CSS FOR ALL DEVICES" at bounding box center [205, 101] width 203 height 13
click at [202, 98] on span "GENERAL CSS FOR ALL DEVICES" at bounding box center [205, 101] width 203 height 13
click at [372, 103] on span "DEVICE SPECIFIC CSS" at bounding box center [408, 101] width 203 height 13
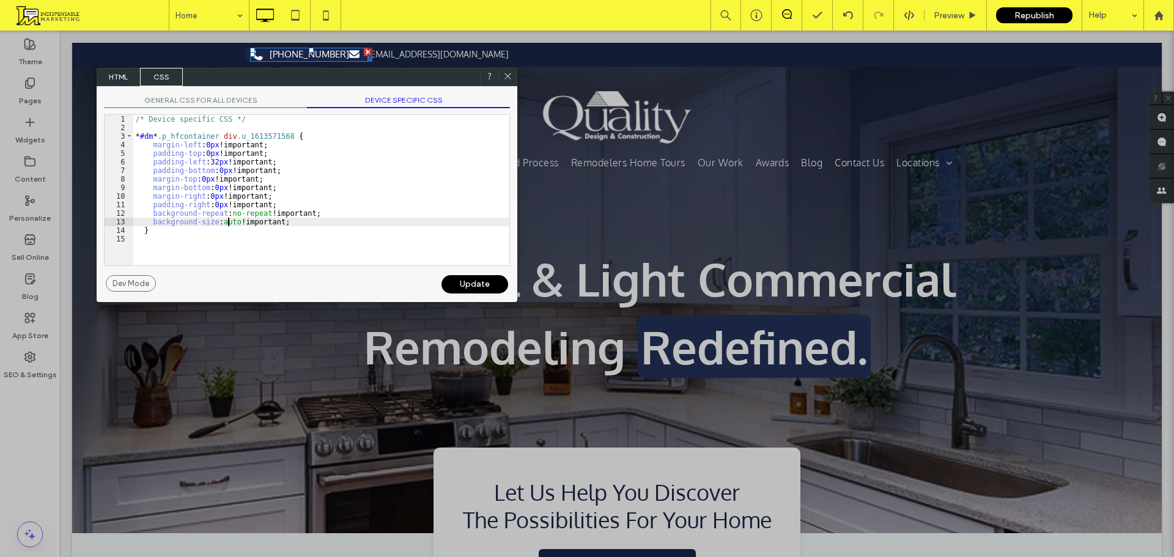
click at [227, 224] on div "/* Device specific CSS */ * #dm * .p_hfcontainer div .u_1613571568 { margin-lef…" at bounding box center [321, 198] width 376 height 167
click at [228, 224] on div "/* Device specific CSS */ * #dm * .p_hfcontainer div .u_1613571568 { margin-lef…" at bounding box center [321, 198] width 376 height 167
type textarea "**"
click at [468, 287] on div "Update" at bounding box center [474, 284] width 67 height 18
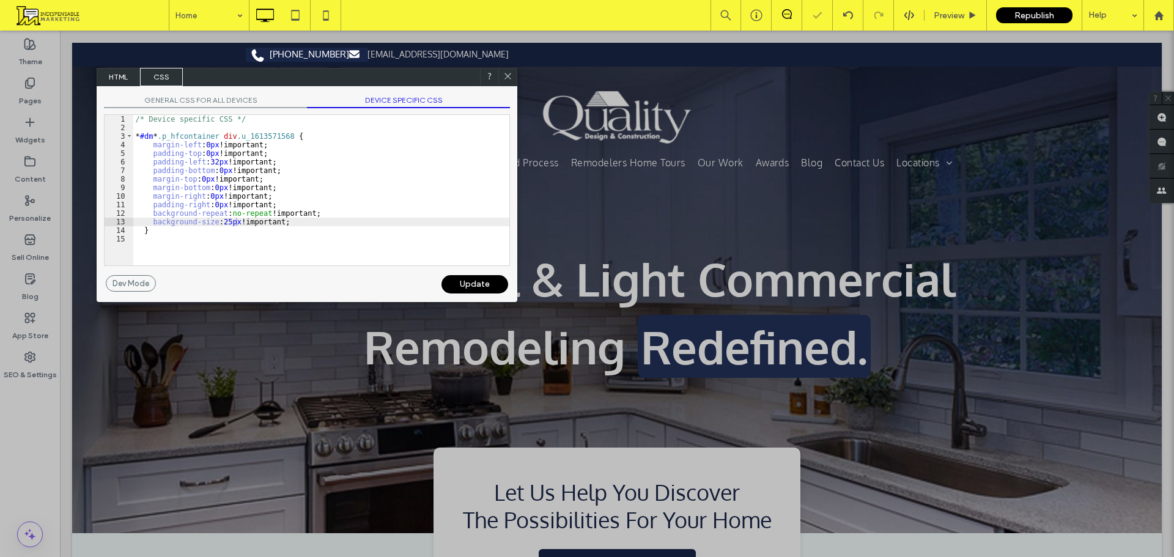
click at [509, 75] on icon at bounding box center [507, 76] width 9 height 9
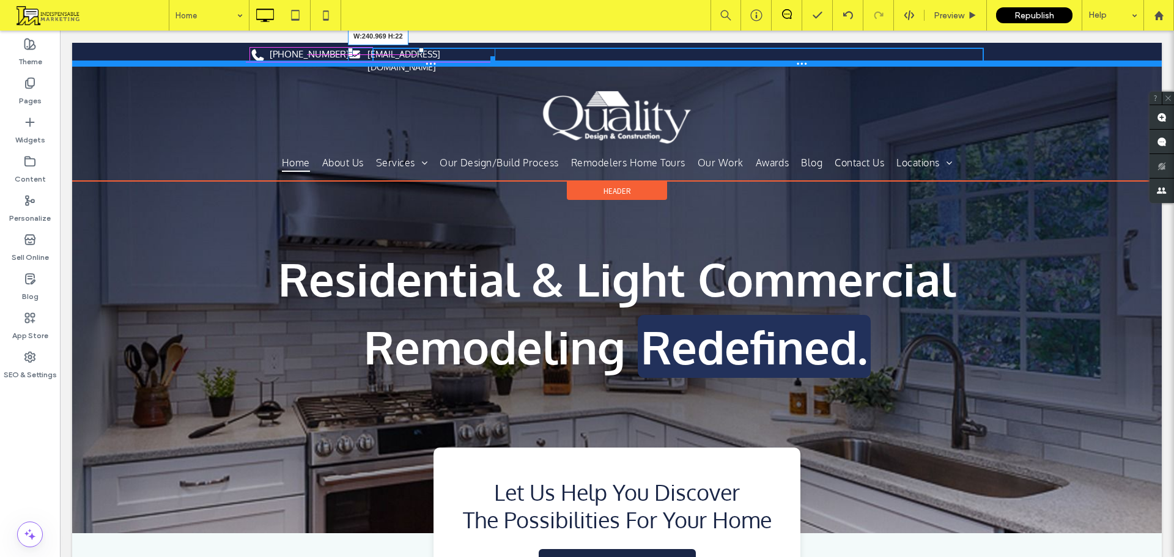
drag, startPoint x: 949, startPoint y: 57, endPoint x: 482, endPoint y: 64, distance: 467.1
click at [482, 64] on div "+1 919-779-3964 Click To Paste info@qdcinc.com W:240.969 H:22 Click To Paste Cl…" at bounding box center [616, 55] width 1089 height 24
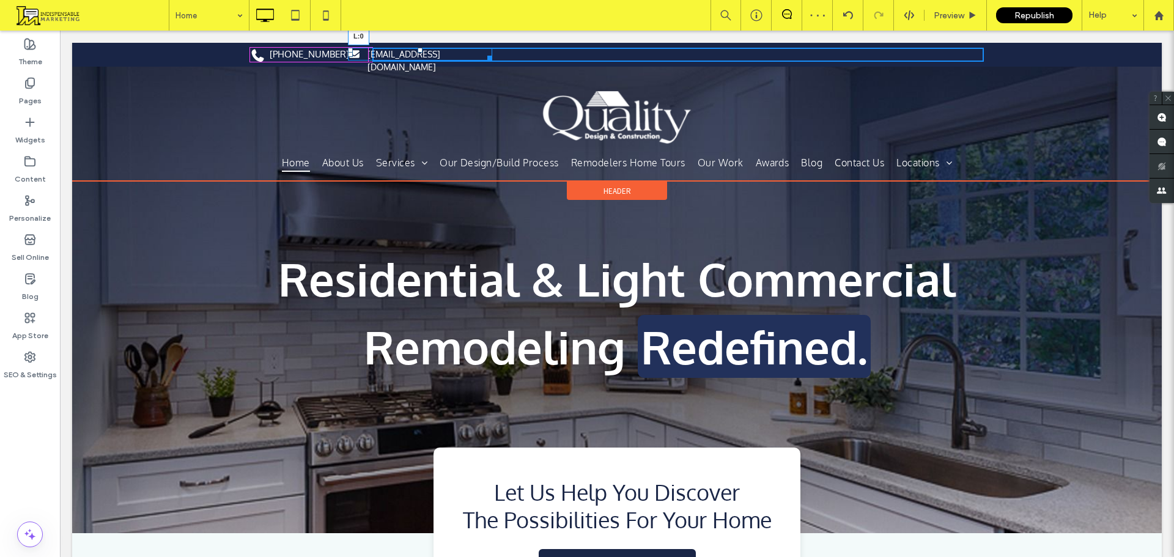
drag, startPoint x: 347, startPoint y: 54, endPoint x: 372, endPoint y: 53, distance: 24.5
click at [353, 53] on div at bounding box center [350, 54] width 5 height 5
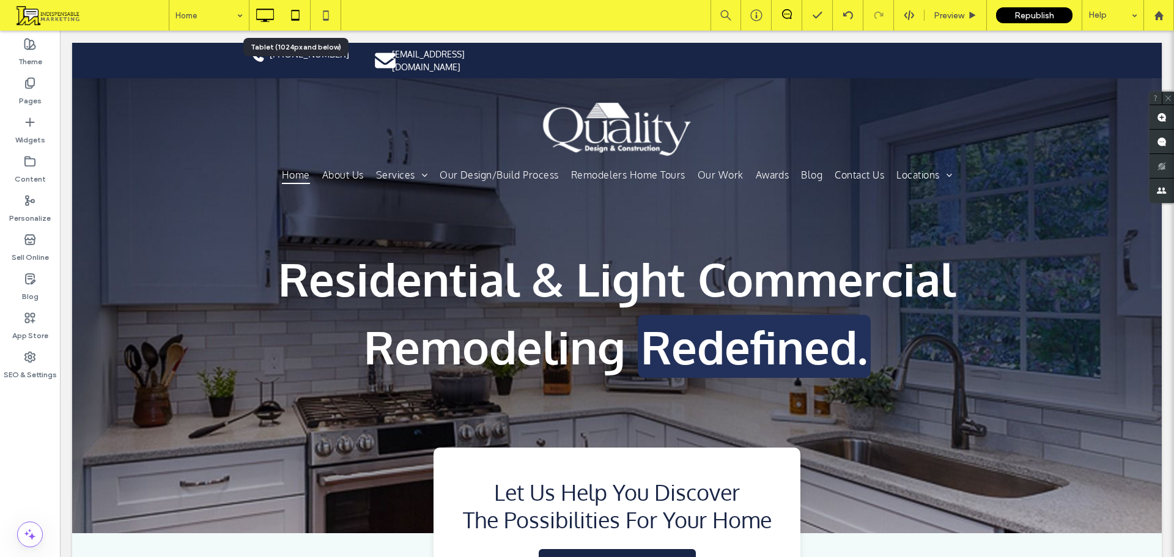
click at [300, 14] on icon at bounding box center [295, 15] width 24 height 24
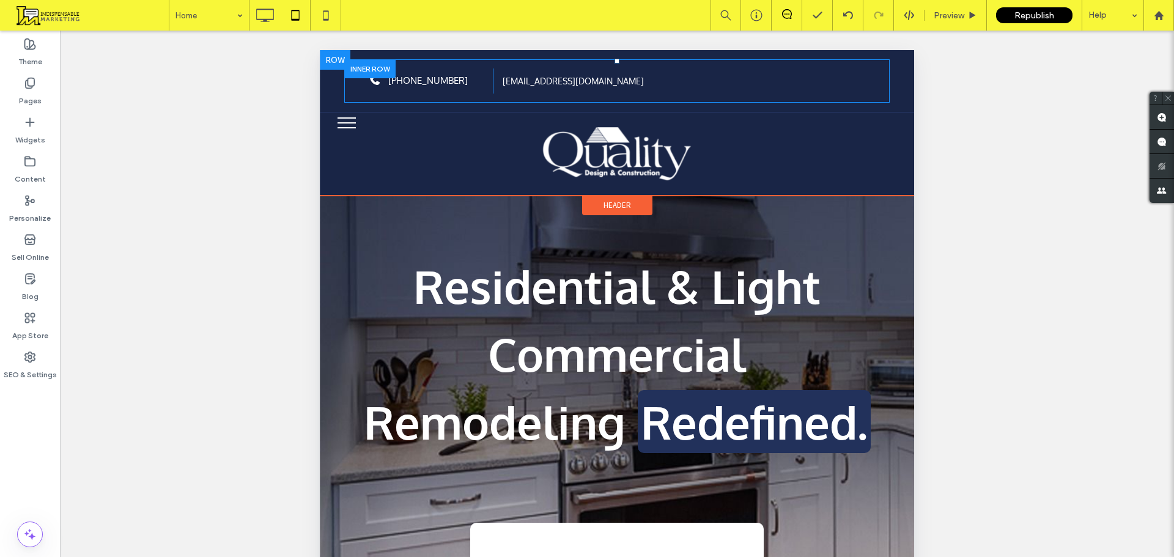
click at [351, 86] on div "+1 919-779-3964 Click To Paste info@qdcinc.com Click To Paste" at bounding box center [616, 80] width 545 height 43
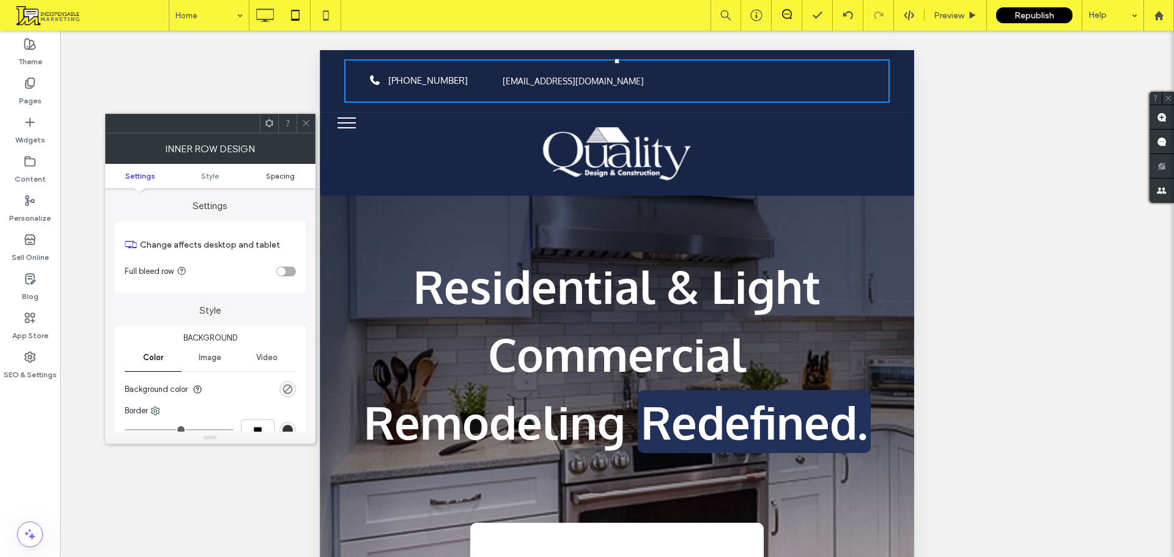
click at [278, 177] on span "Spacing" at bounding box center [280, 175] width 29 height 9
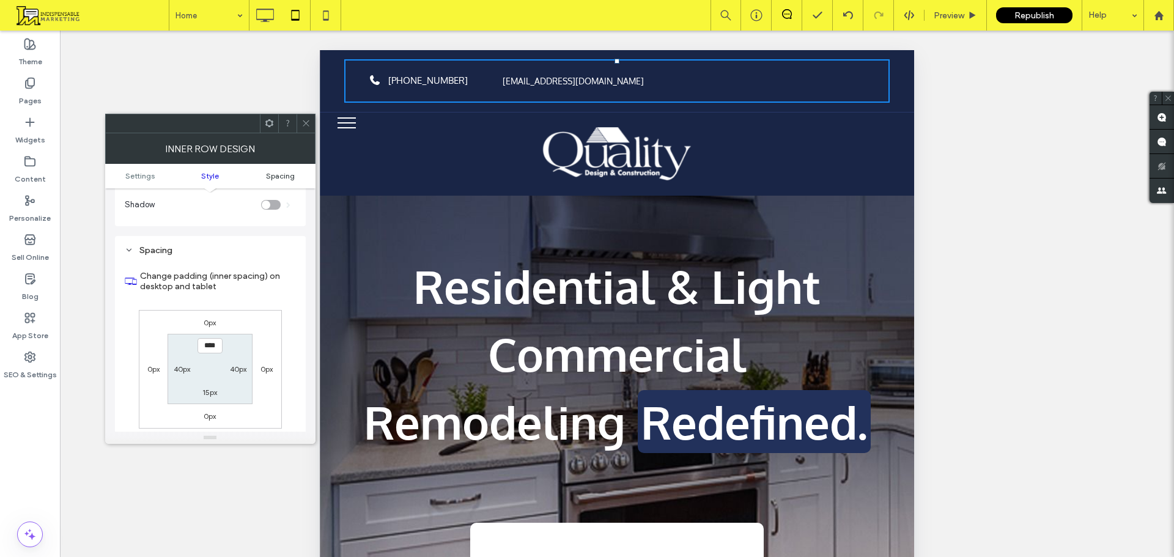
scroll to position [353, 0]
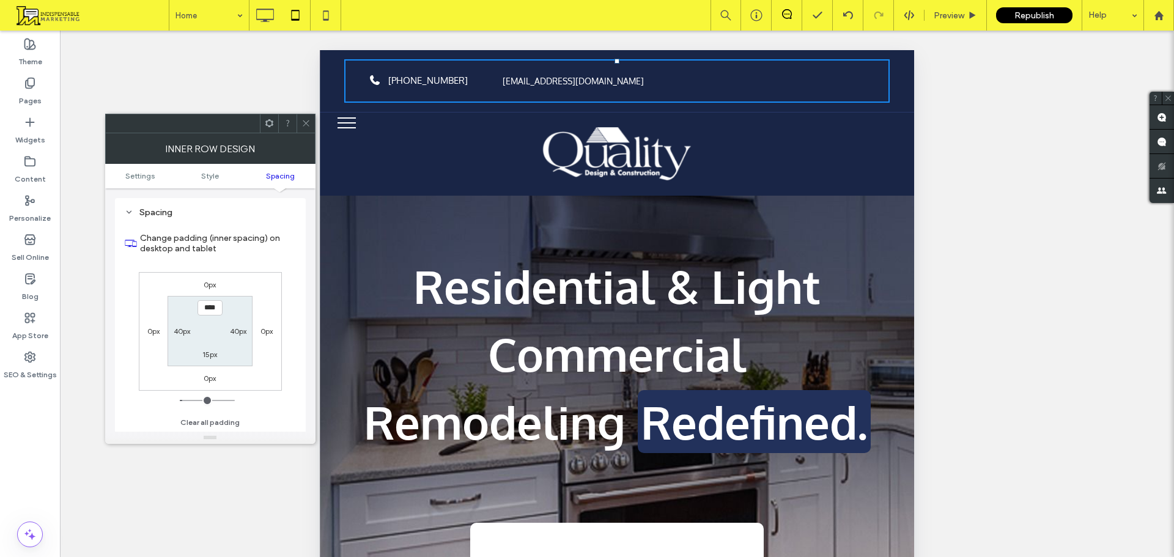
click at [178, 333] on label "40px" at bounding box center [182, 330] width 17 height 9
type input "**"
type input "*"
type input "***"
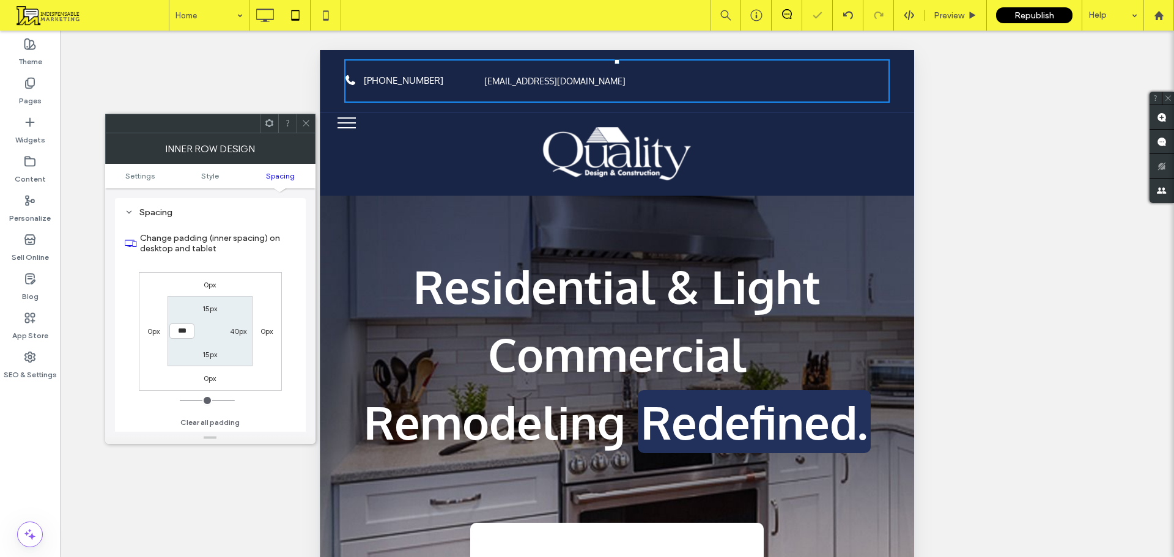
click at [245, 331] on label "40px" at bounding box center [238, 330] width 17 height 9
type input "**"
type input "*"
type input "***"
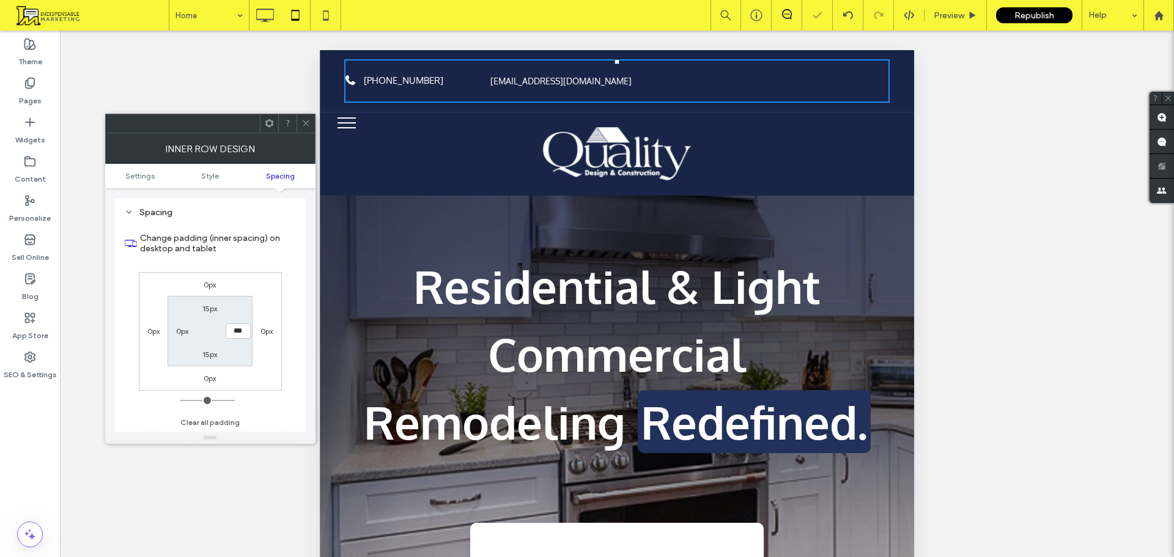
drag, startPoint x: 303, startPoint y: 127, endPoint x: 308, endPoint y: 120, distance: 8.3
click at [304, 127] on icon at bounding box center [305, 123] width 9 height 9
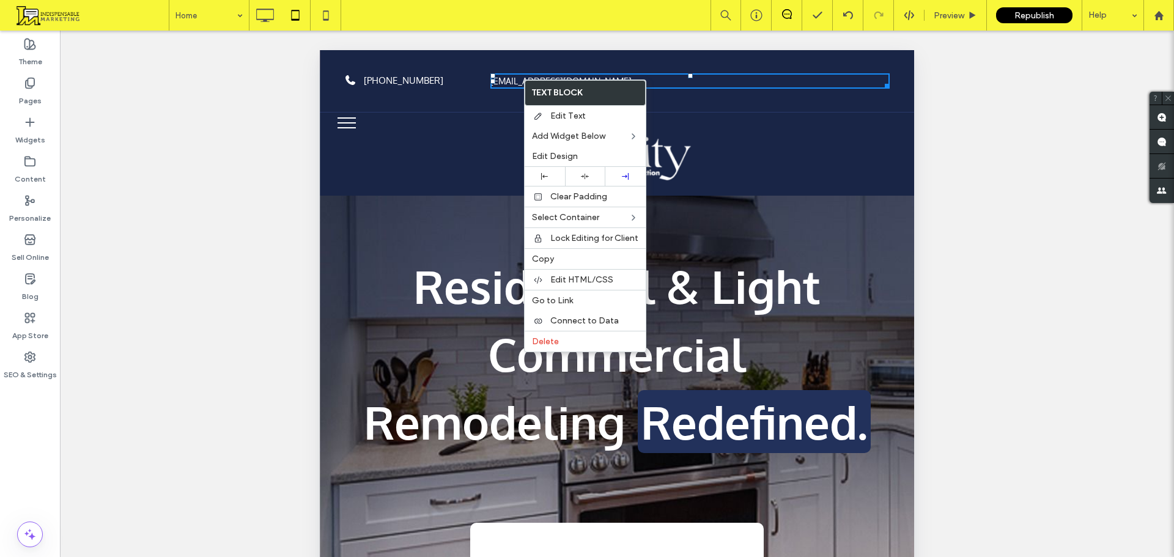
click at [413, 74] on p "+1 919-779-3964" at bounding box center [422, 81] width 117 height 14
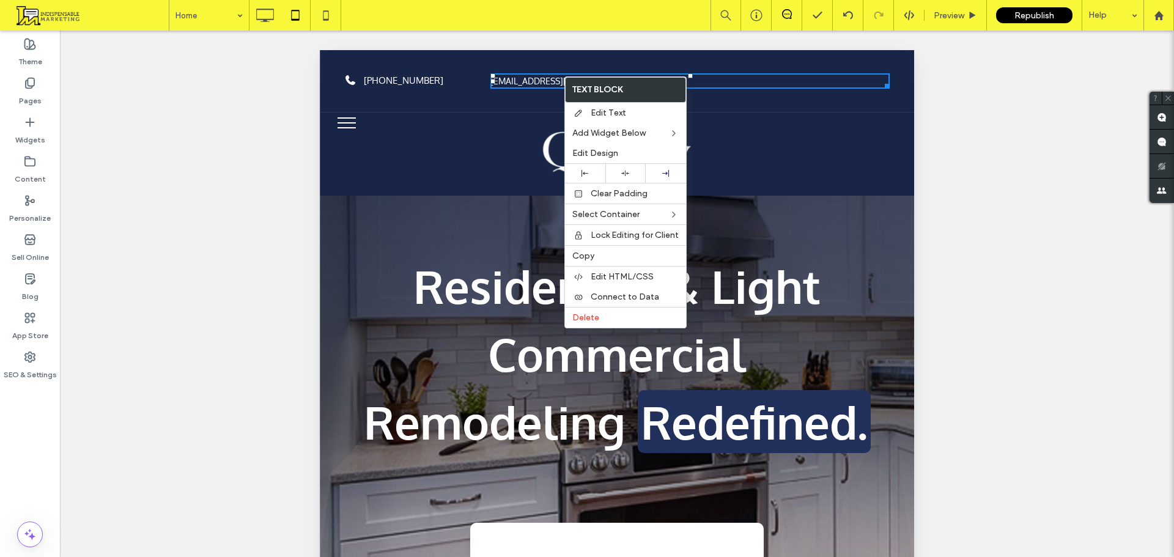
click at [488, 37] on div "Unhide? Yes Unhide? Yes Unhide? Yes Unhide? Yes Unhide? Yes Unhide? Yes" at bounding box center [617, 309] width 1114 height 557
click at [271, 21] on icon at bounding box center [264, 15] width 24 height 24
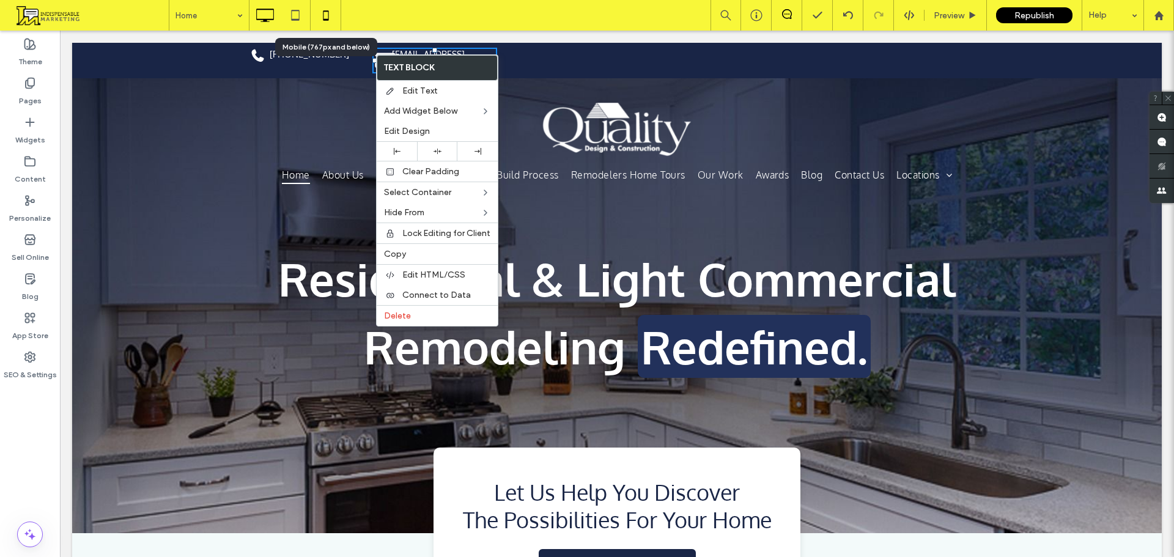
click at [321, 18] on icon at bounding box center [326, 15] width 24 height 24
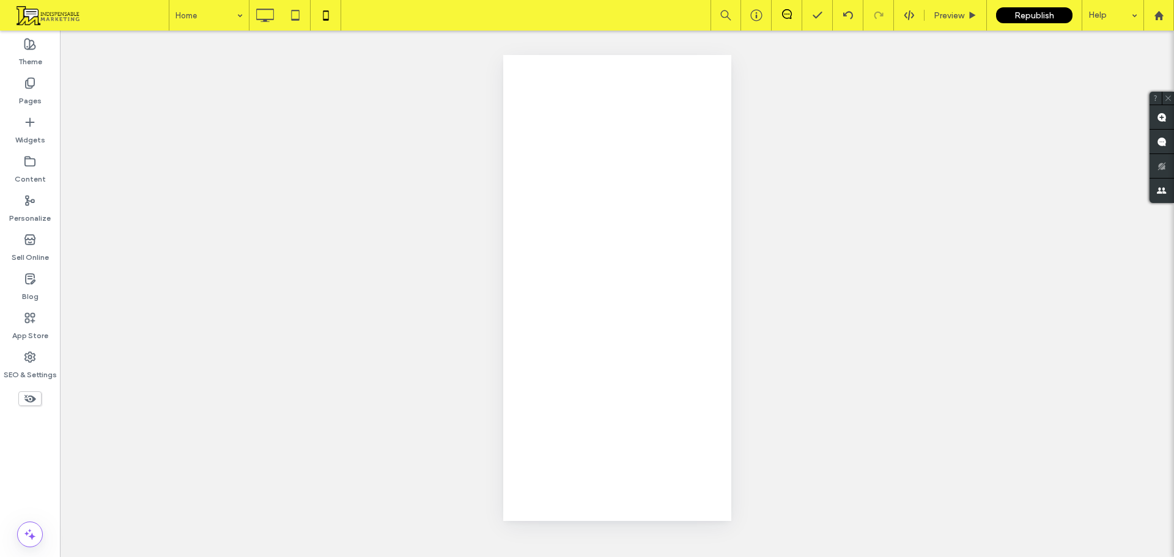
click at [303, 16] on div at bounding box center [587, 278] width 1174 height 557
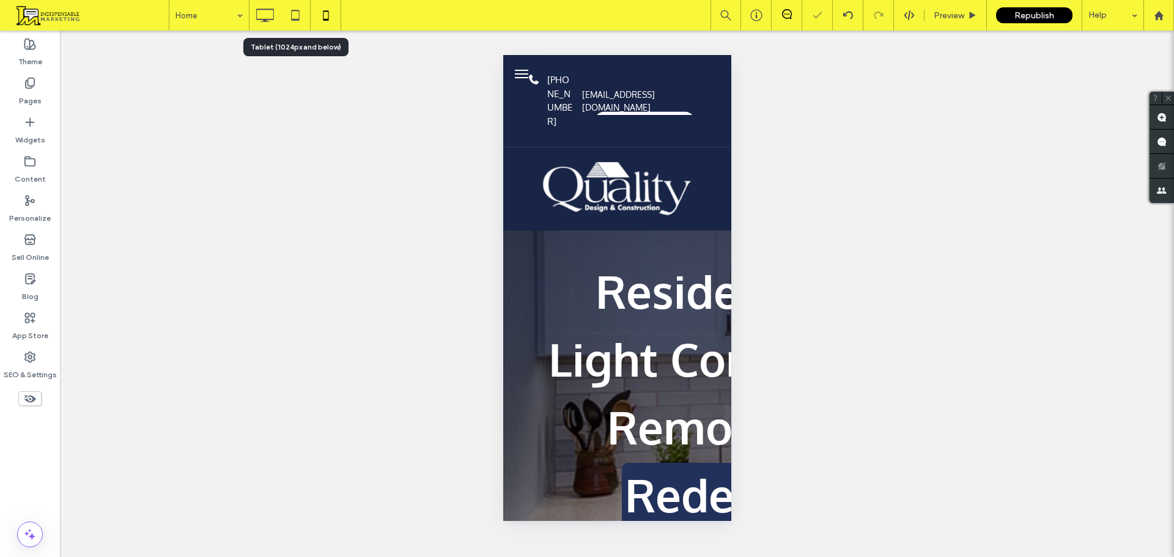
click at [301, 17] on icon at bounding box center [295, 15] width 24 height 24
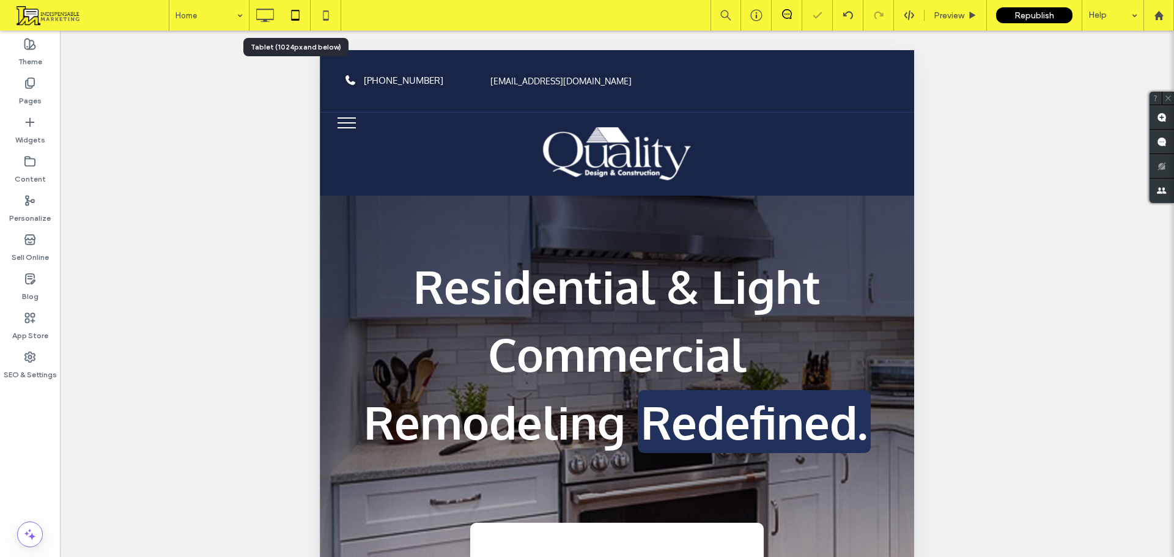
scroll to position [0, 0]
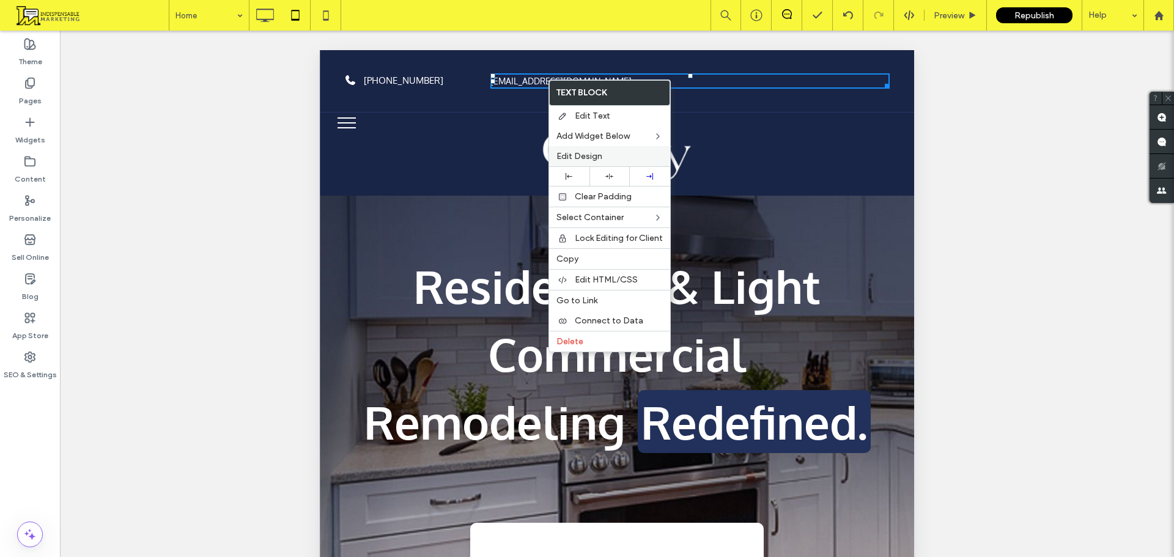
click at [597, 156] on span "Edit Design" at bounding box center [579, 156] width 46 height 10
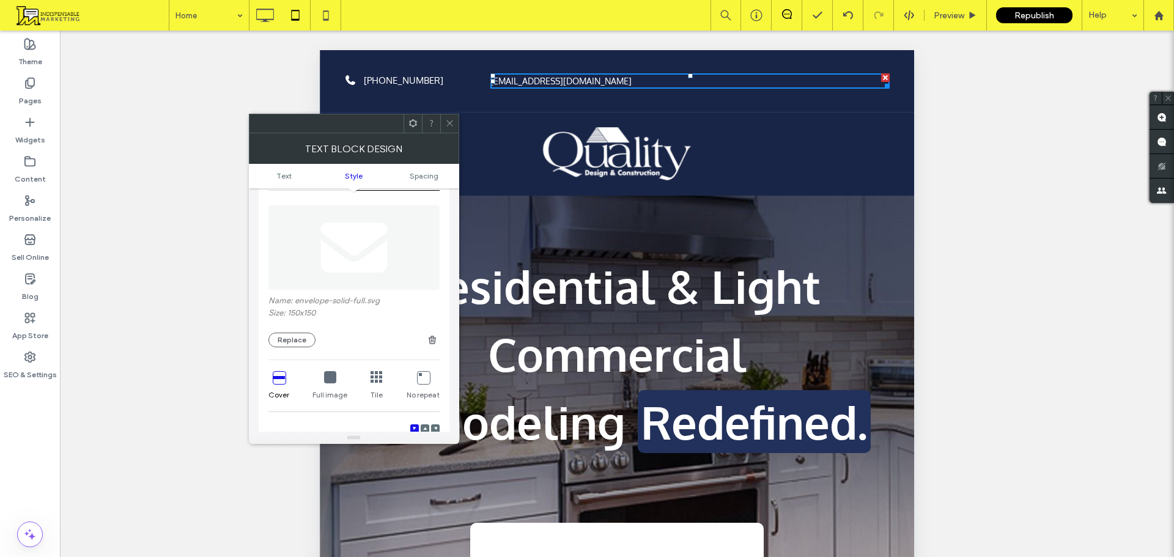
scroll to position [245, 0]
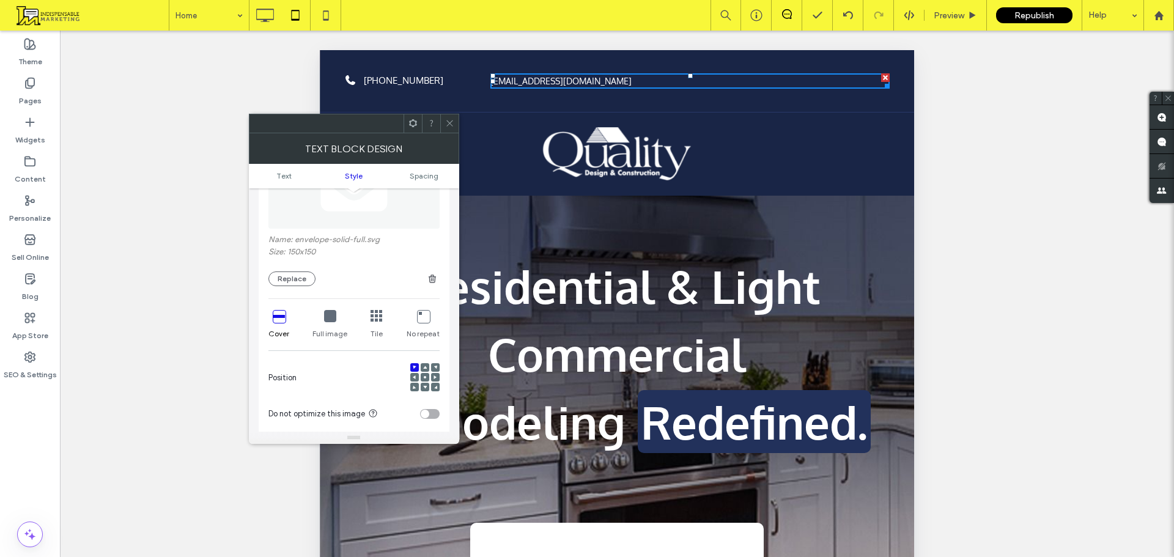
click at [422, 315] on icon at bounding box center [423, 316] width 12 height 12
click at [418, 373] on div at bounding box center [414, 377] width 9 height 9
click at [427, 175] on span "Spacing" at bounding box center [424, 175] width 29 height 9
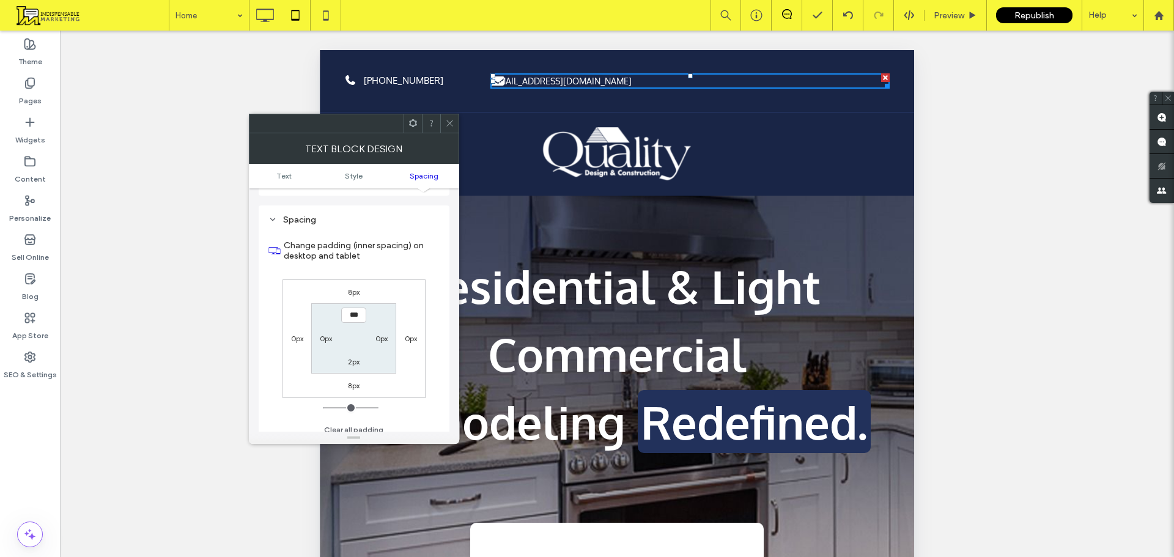
scroll to position [628, 0]
click at [327, 334] on label "0px" at bounding box center [326, 337] width 12 height 9
type input "*"
type input "**"
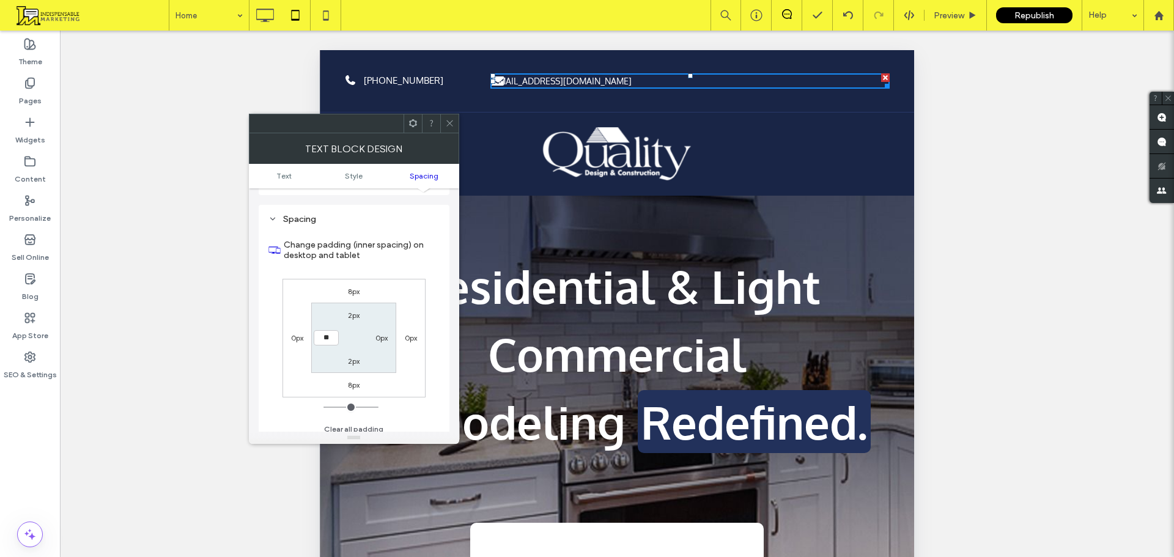
type input "****"
click at [451, 123] on icon at bounding box center [449, 123] width 9 height 9
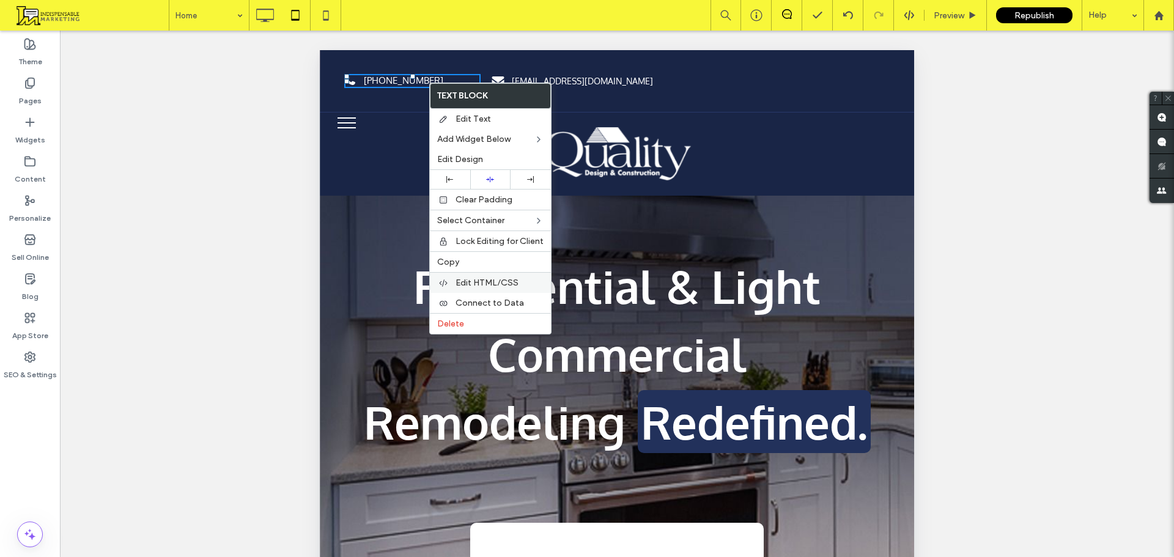
click at [498, 279] on span "Edit HTML/CSS" at bounding box center [486, 283] width 63 height 10
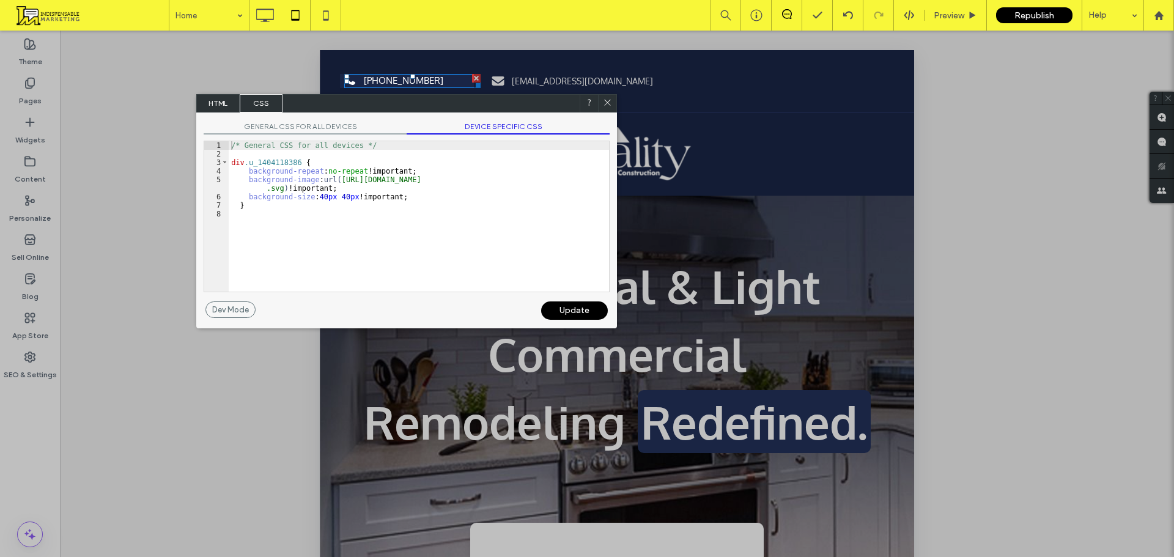
click at [417, 198] on div "/* General CSS for all devices */ div .u_1404118386 { background-repeat : no-re…" at bounding box center [419, 224] width 380 height 167
click at [343, 125] on span "GENERAL CSS FOR ALL DEVICES" at bounding box center [305, 128] width 203 height 13
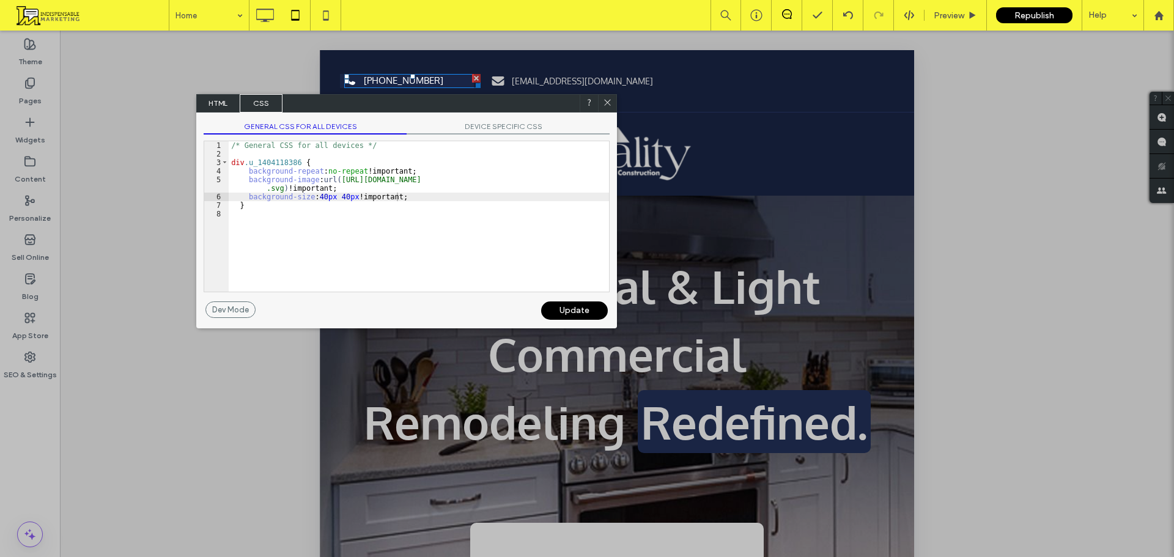
click at [343, 125] on span "GENERAL CSS FOR ALL DEVICES" at bounding box center [305, 128] width 203 height 13
click at [479, 123] on span "DEVICE SPECIFIC CSS" at bounding box center [508, 128] width 203 height 13
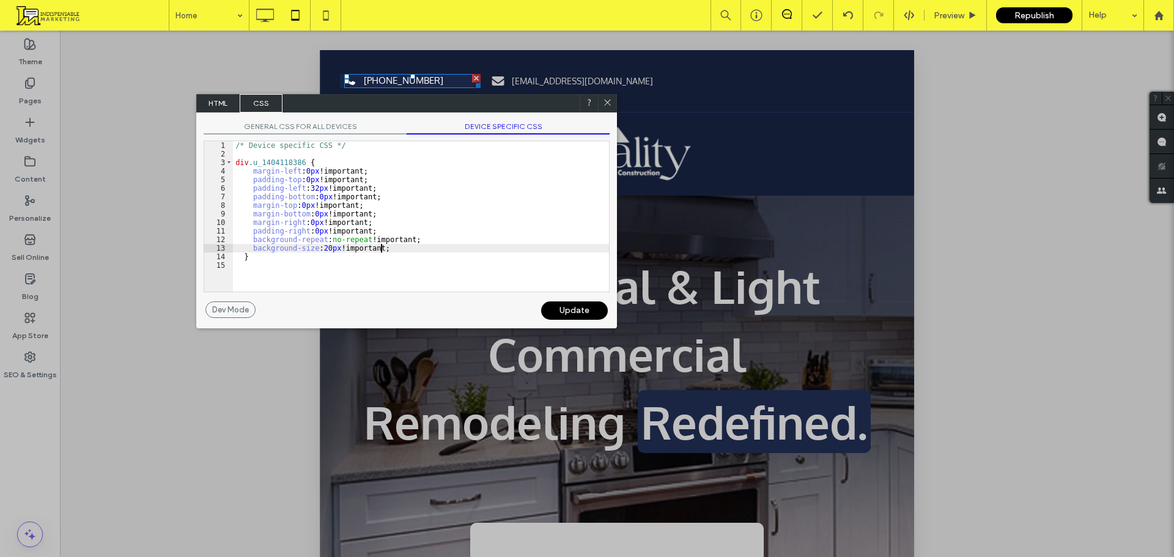
click at [424, 252] on div "/* Device specific CSS */ div .u_1404118386 { margin-left : 0 px !important; pa…" at bounding box center [421, 224] width 376 height 167
type textarea "**"
click at [573, 311] on div "Update" at bounding box center [574, 310] width 67 height 18
click at [608, 99] on icon at bounding box center [607, 102] width 9 height 9
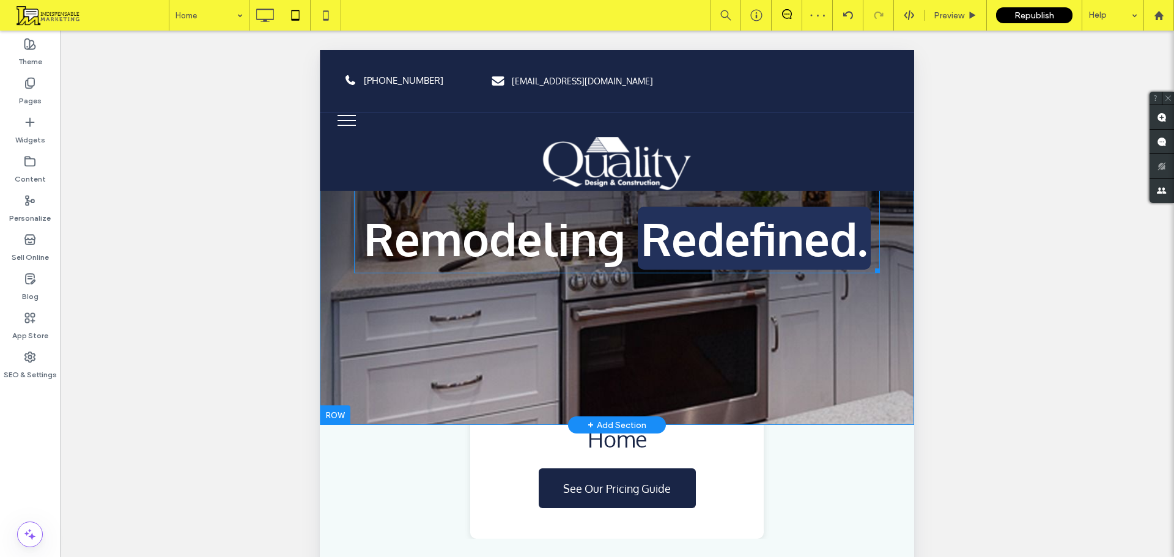
scroll to position [0, 0]
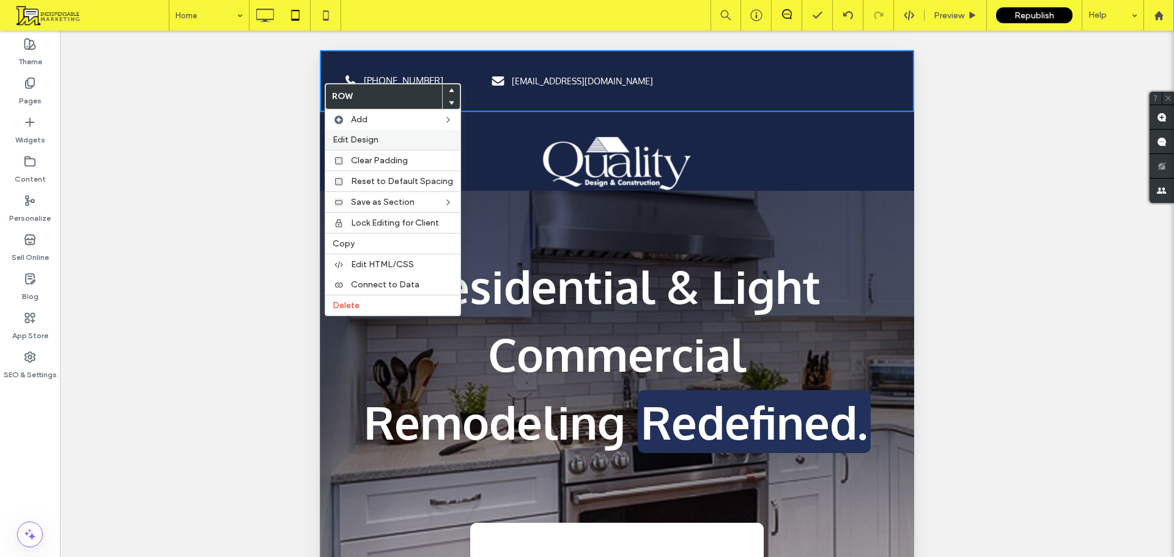
click at [358, 137] on span "Edit Design" at bounding box center [356, 139] width 46 height 10
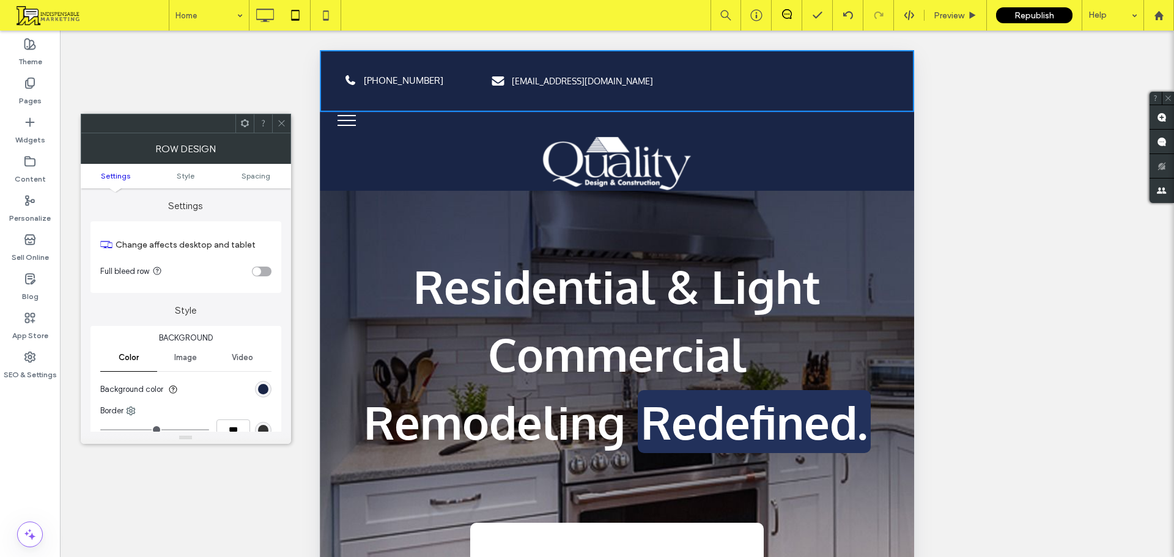
click at [253, 167] on ul "Settings Style Spacing" at bounding box center [186, 176] width 210 height 24
click at [253, 172] on span "Spacing" at bounding box center [255, 175] width 29 height 9
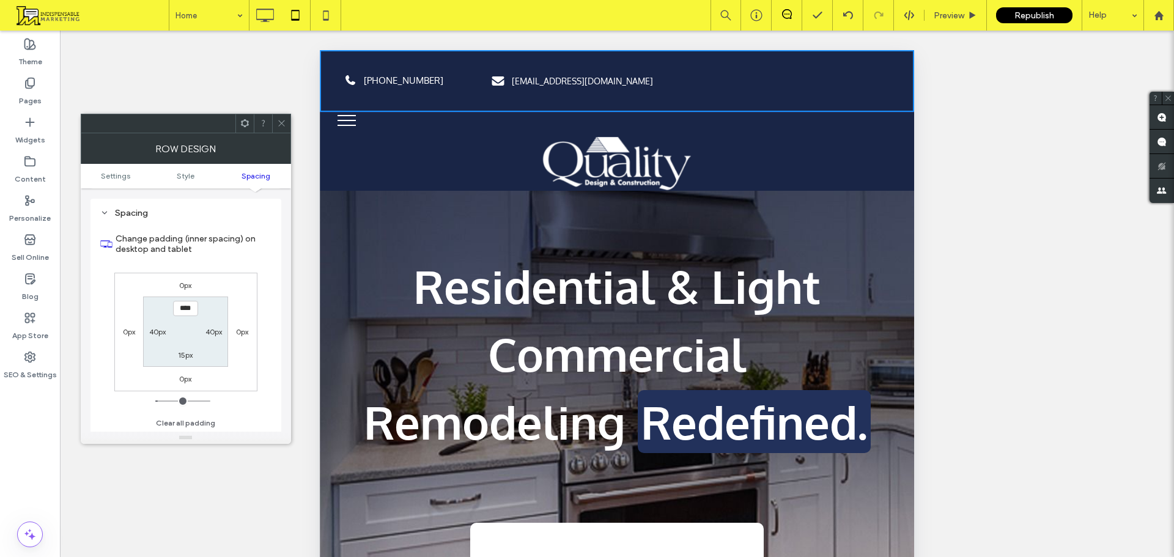
scroll to position [307, 0]
click at [283, 115] on span at bounding box center [281, 123] width 9 height 18
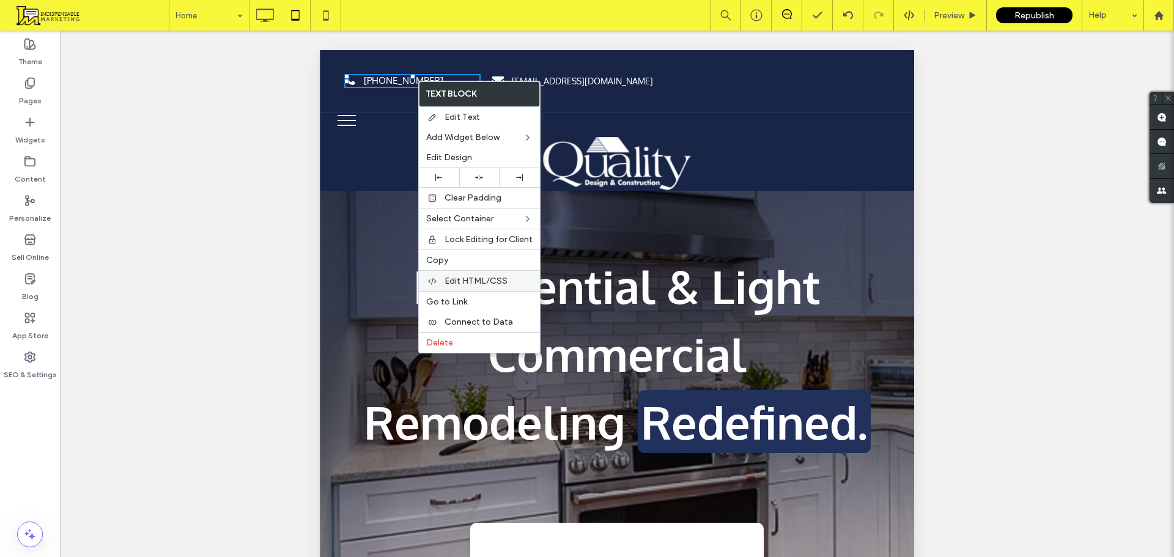
click at [471, 283] on span "Edit HTML/CSS" at bounding box center [475, 281] width 63 height 10
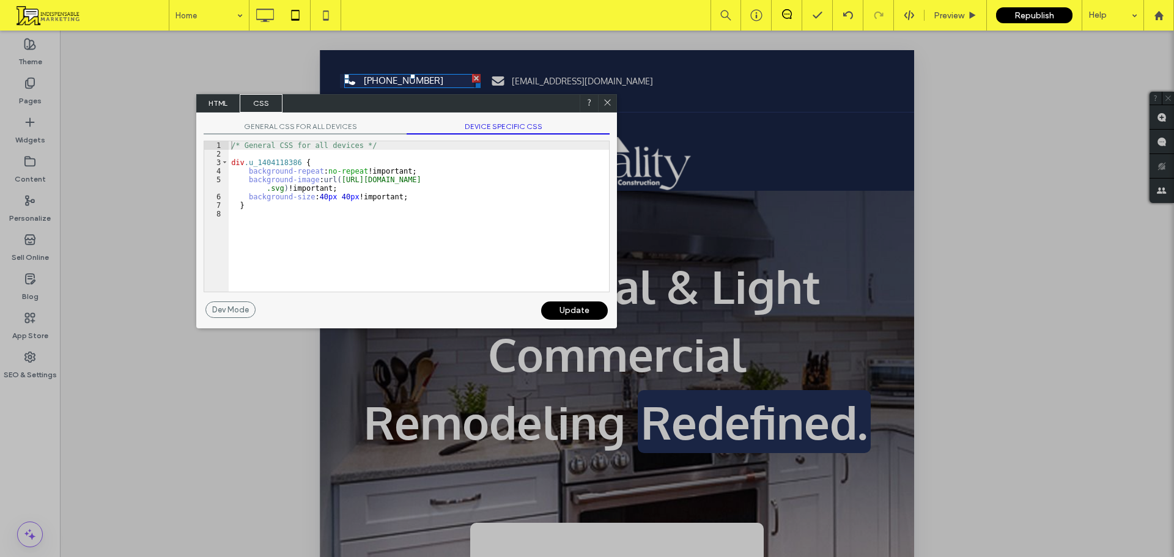
click at [301, 130] on span "GENERAL CSS FOR ALL DEVICES" at bounding box center [305, 128] width 203 height 13
click at [485, 122] on span "DEVICE SPECIFIC CSS" at bounding box center [508, 128] width 203 height 13
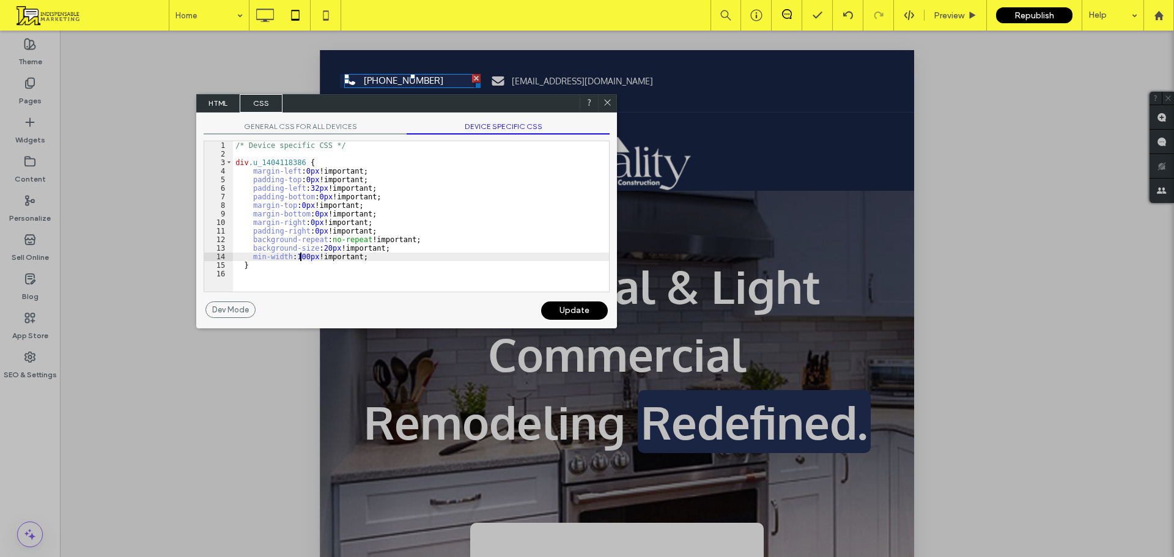
click at [301, 260] on div "/* Device specific CSS */ div .u_1404118386 { margin-left : 0 px !important; pa…" at bounding box center [421, 224] width 376 height 167
click at [305, 127] on span "GENERAL CSS FOR ALL DEVICES" at bounding box center [305, 128] width 203 height 13
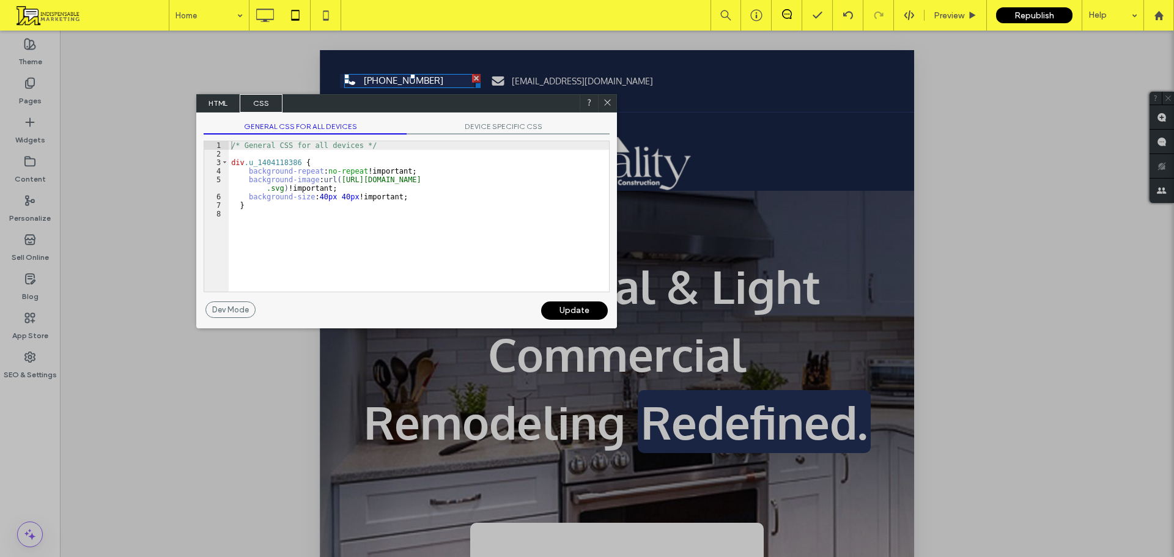
click at [305, 127] on span "GENERAL CSS FOR ALL DEVICES" at bounding box center [305, 128] width 203 height 13
click at [540, 120] on div "GENERAL CSS FOR ALL DEVICES DEVICE SPECIFIC CSS Use with caution! Make sure you…" at bounding box center [406, 206] width 421 height 189
click at [532, 127] on span "DEVICE SPECIFIC CSS" at bounding box center [508, 128] width 203 height 13
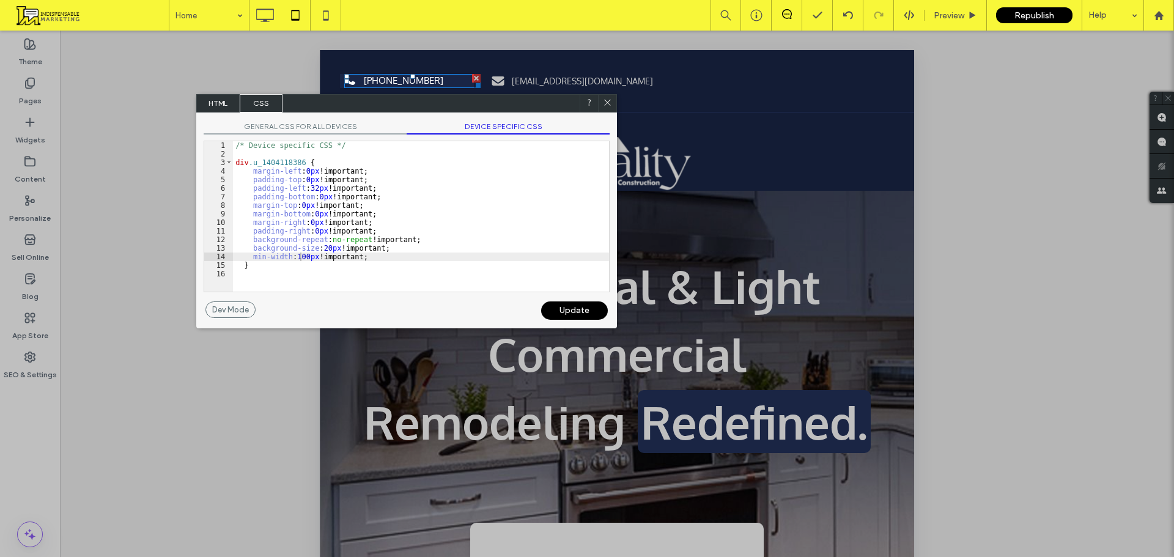
click at [343, 260] on div "/* Device specific CSS */ div .u_1404118386 { margin-left : 0 px !important; pa…" at bounding box center [421, 224] width 376 height 167
click at [340, 131] on span "GENERAL CSS FOR ALL DEVICES" at bounding box center [305, 128] width 203 height 13
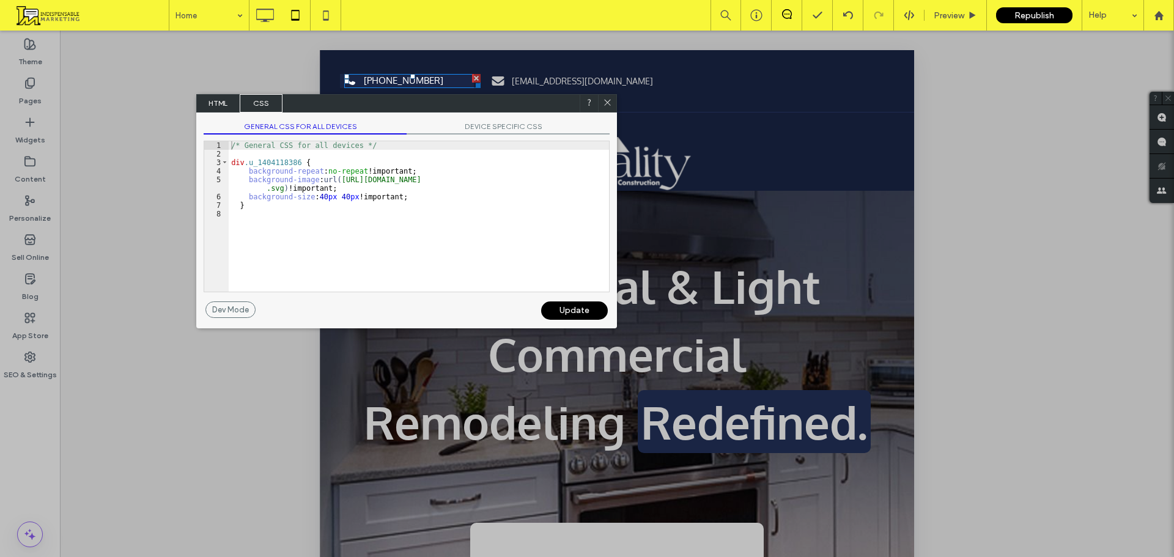
click at [407, 202] on div "/* General CSS for all devices */ div .u_1404118386 { background-repeat : no-re…" at bounding box center [419, 224] width 380 height 167
click at [267, 207] on div "/* General CSS for all devices */ div .u_1404118386 { background-repeat : no-re…" at bounding box center [421, 224] width 376 height 167
click at [296, 207] on div "/* General CSS for all devices */ div .u_1404118386 { background-repeat : no-re…" at bounding box center [421, 224] width 376 height 167
click at [578, 315] on div "Update" at bounding box center [574, 310] width 67 height 18
click at [577, 309] on div "Update" at bounding box center [574, 310] width 67 height 18
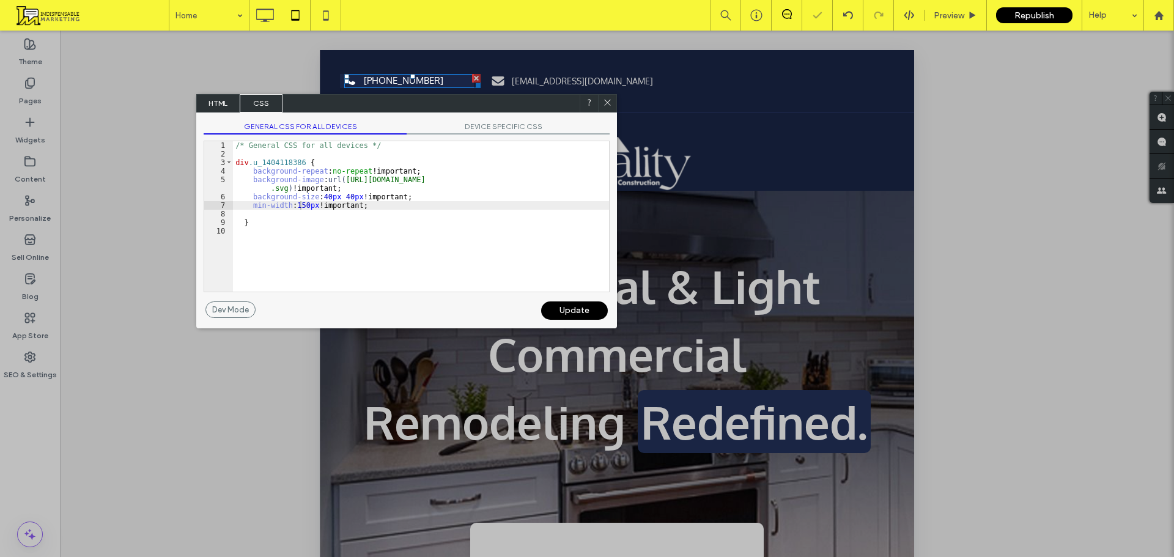
click at [575, 309] on div "Update" at bounding box center [574, 310] width 67 height 18
click at [313, 221] on div "/* General CSS for all devices */ div .u_1404118386 { background-repeat : no-re…" at bounding box center [421, 224] width 376 height 167
type textarea "**"
click at [590, 307] on div "Update" at bounding box center [574, 310] width 67 height 18
click at [603, 100] on icon at bounding box center [607, 102] width 9 height 9
